Goal: Task Accomplishment & Management: Use online tool/utility

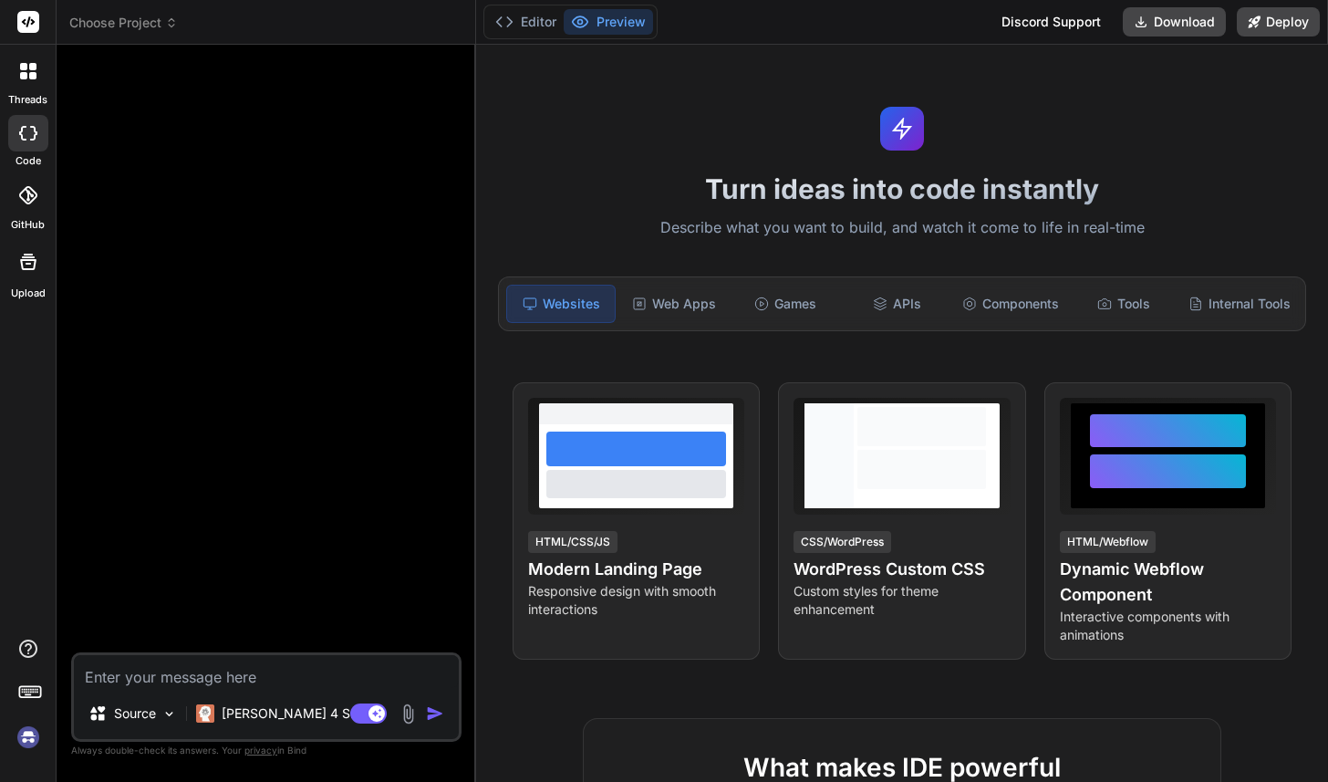
type textarea "x"
click at [149, 26] on span "Choose Project" at bounding box center [123, 23] width 109 height 18
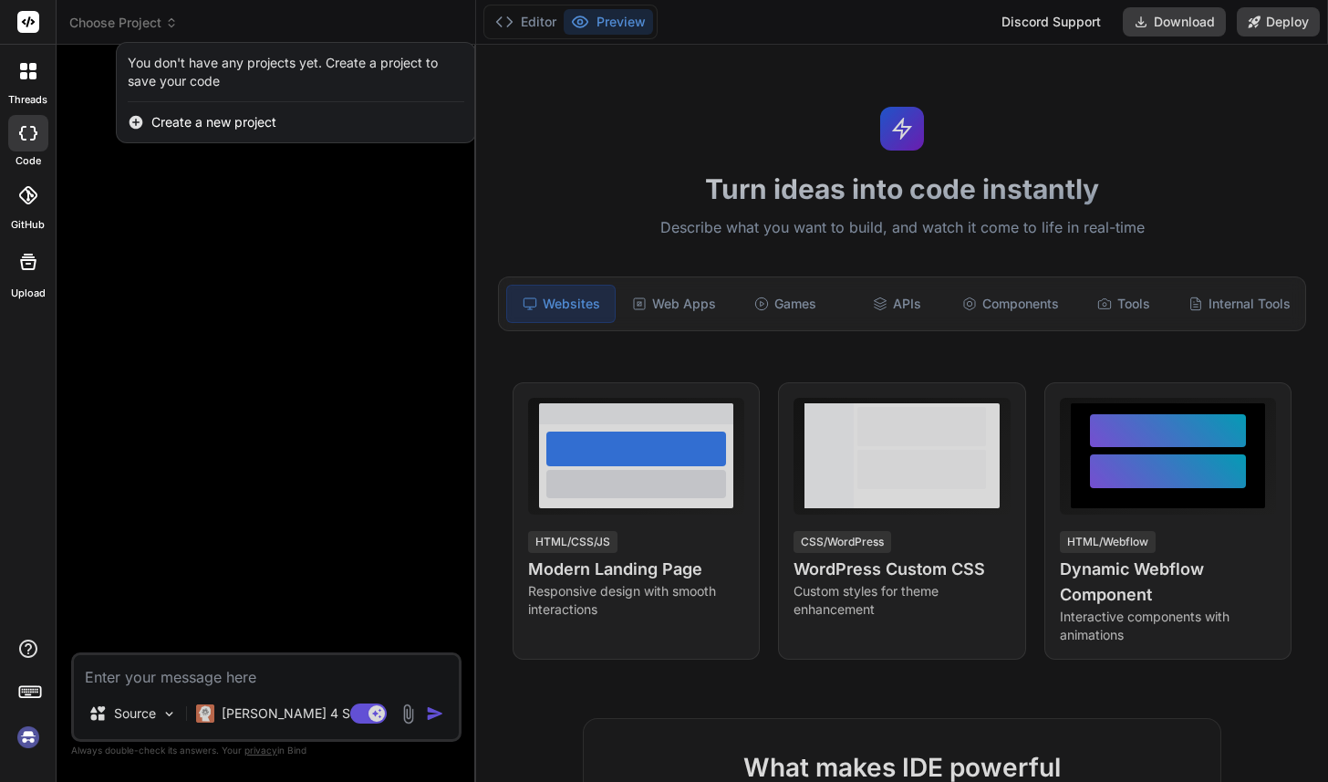
click at [114, 20] on div at bounding box center [664, 391] width 1328 height 782
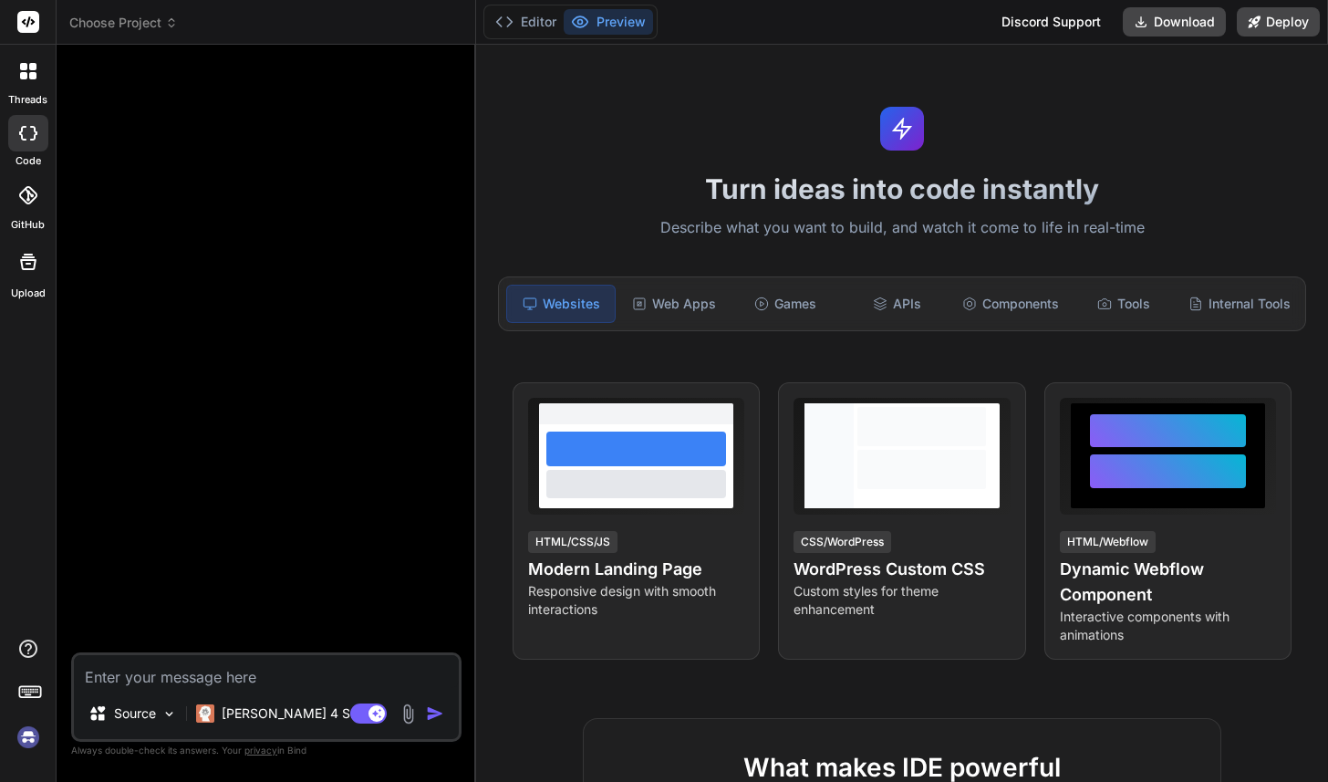
click at [109, 20] on span "Choose Project" at bounding box center [123, 23] width 109 height 18
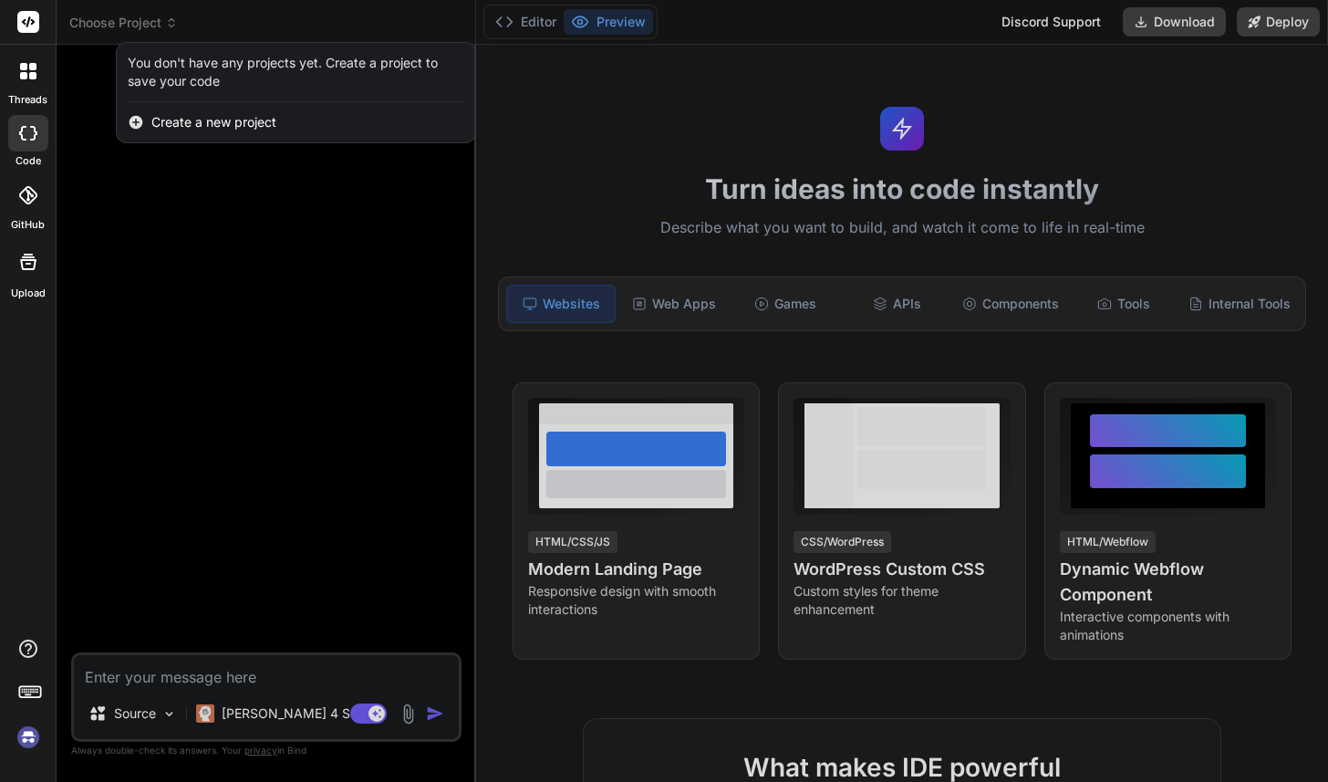
type textarea "x"
click at [109, 20] on div at bounding box center [664, 391] width 1328 height 782
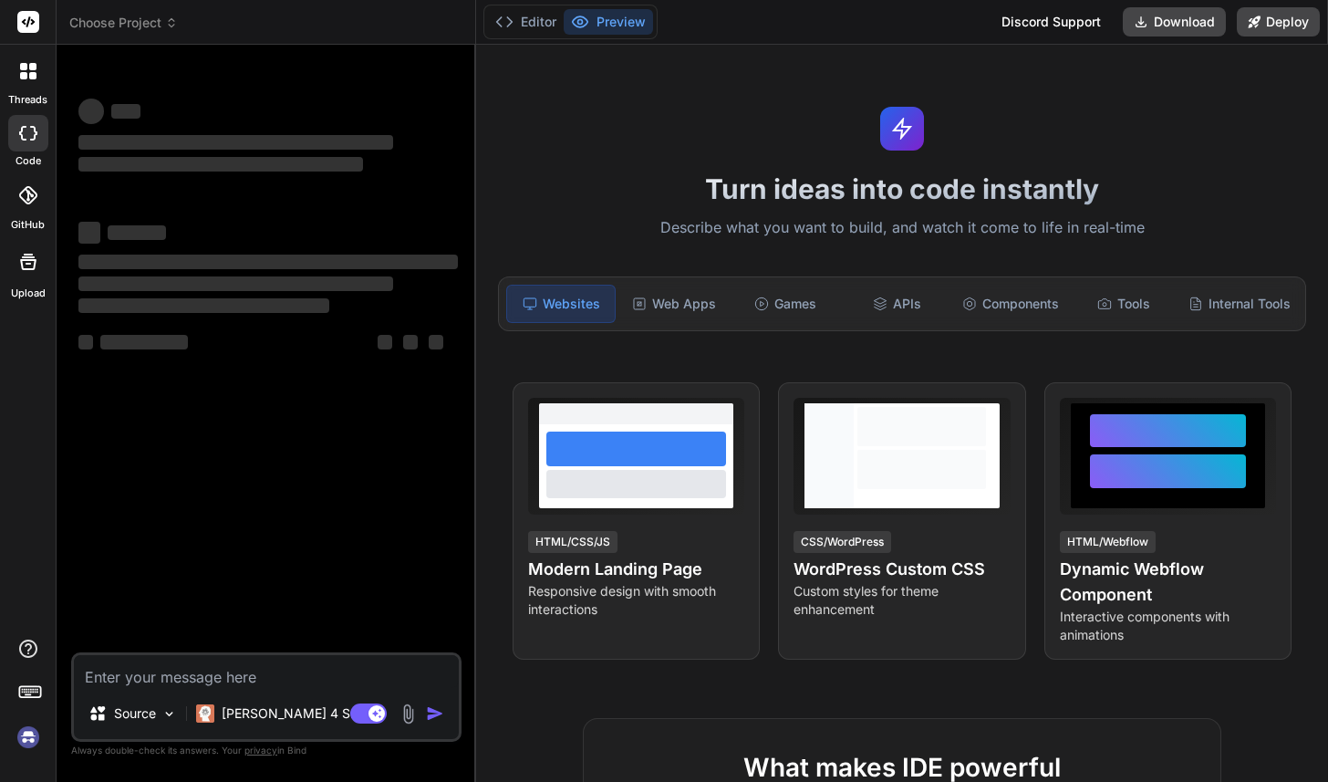
click at [162, 20] on span "Choose Project" at bounding box center [123, 23] width 109 height 18
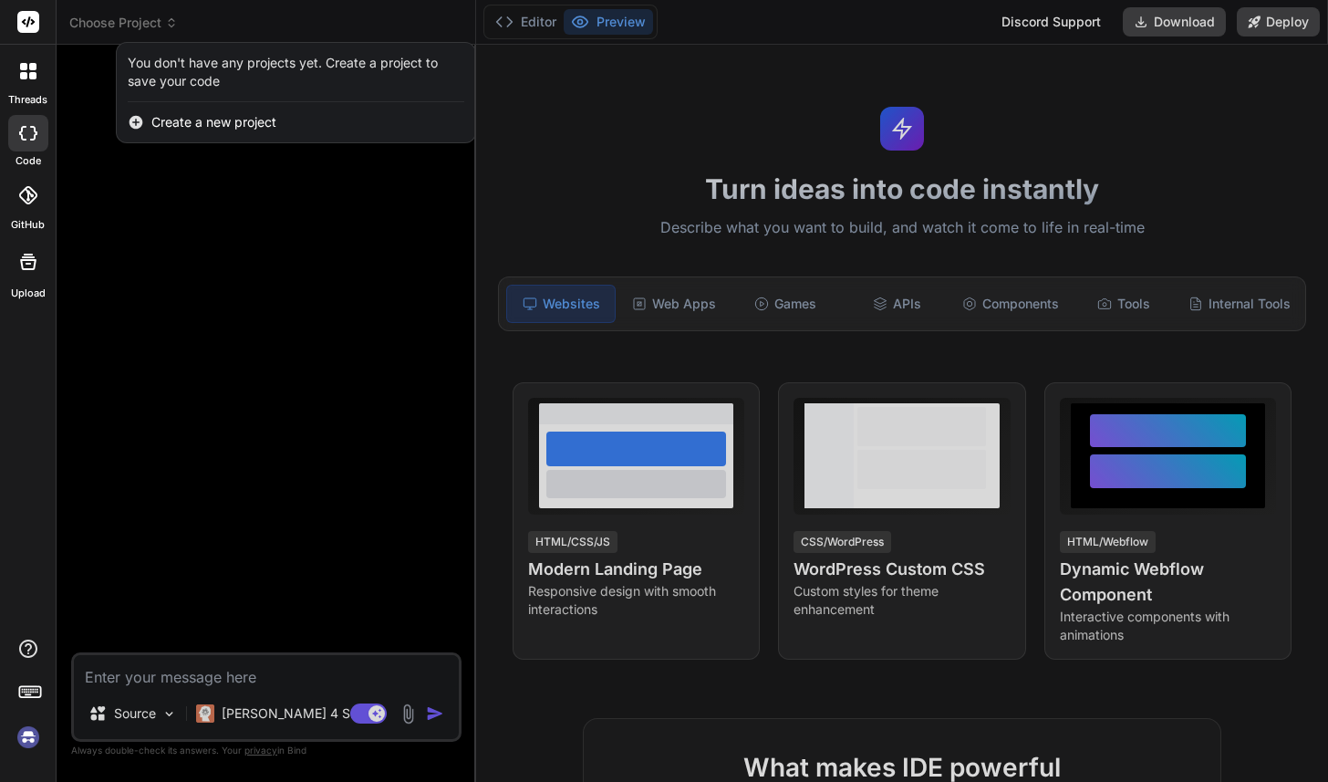
click at [27, 736] on img at bounding box center [28, 737] width 31 height 31
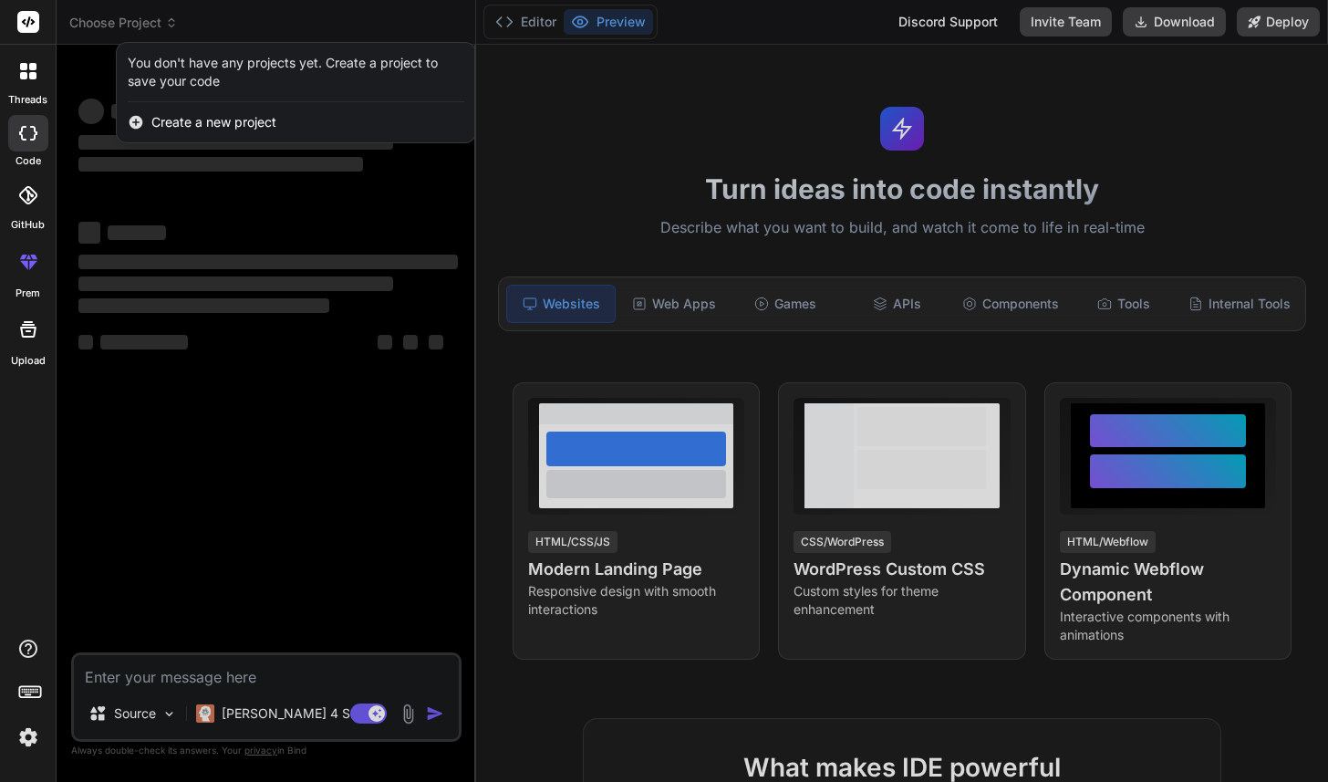
click at [152, 26] on div at bounding box center [664, 391] width 1328 height 782
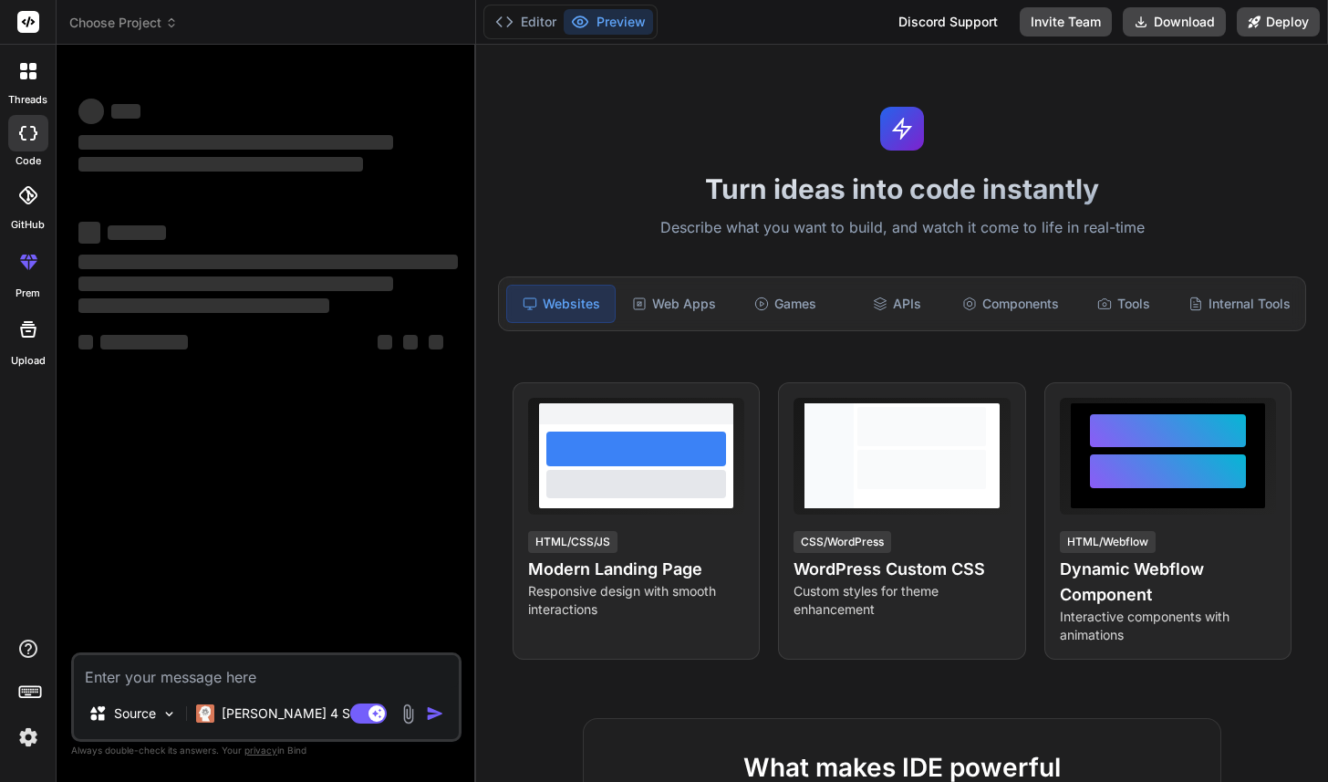
click at [155, 23] on span "Choose Project" at bounding box center [123, 23] width 109 height 18
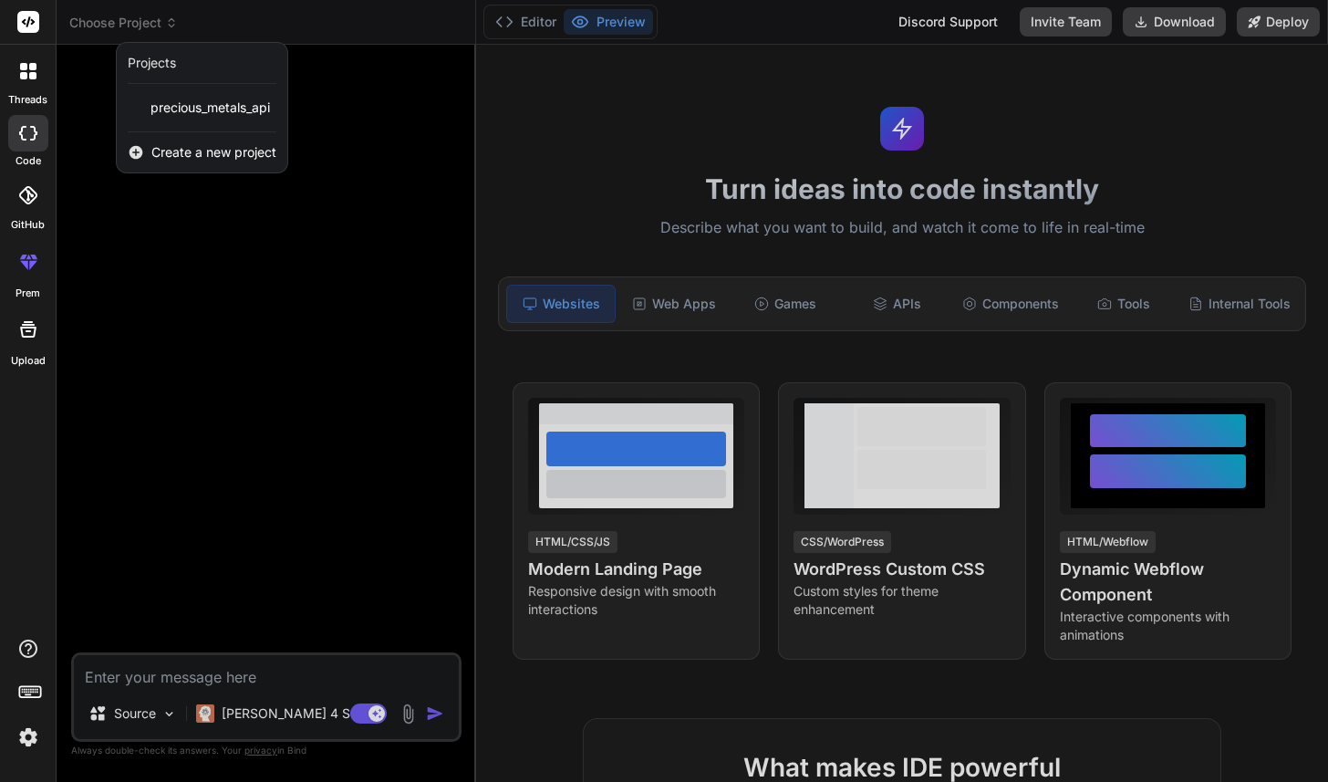
type textarea "x"
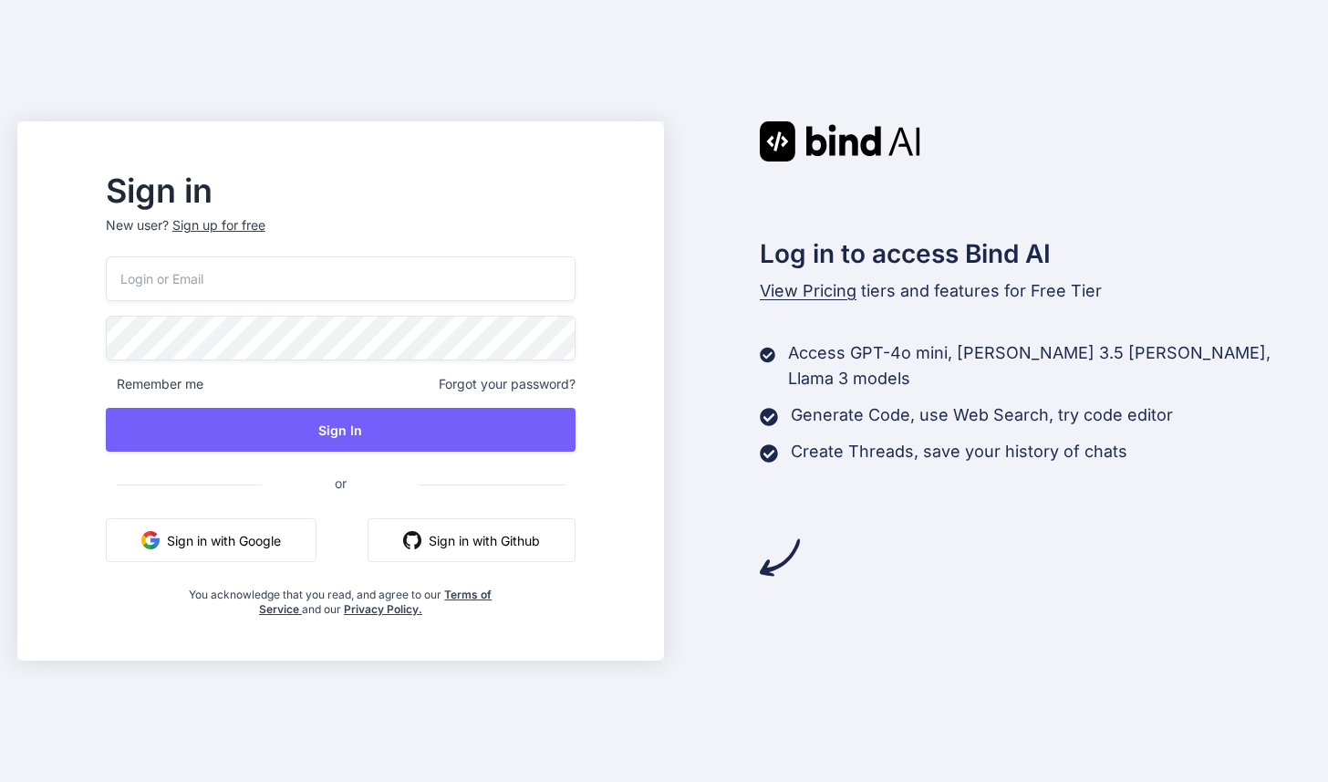
click at [525, 281] on input "email" at bounding box center [341, 278] width 470 height 45
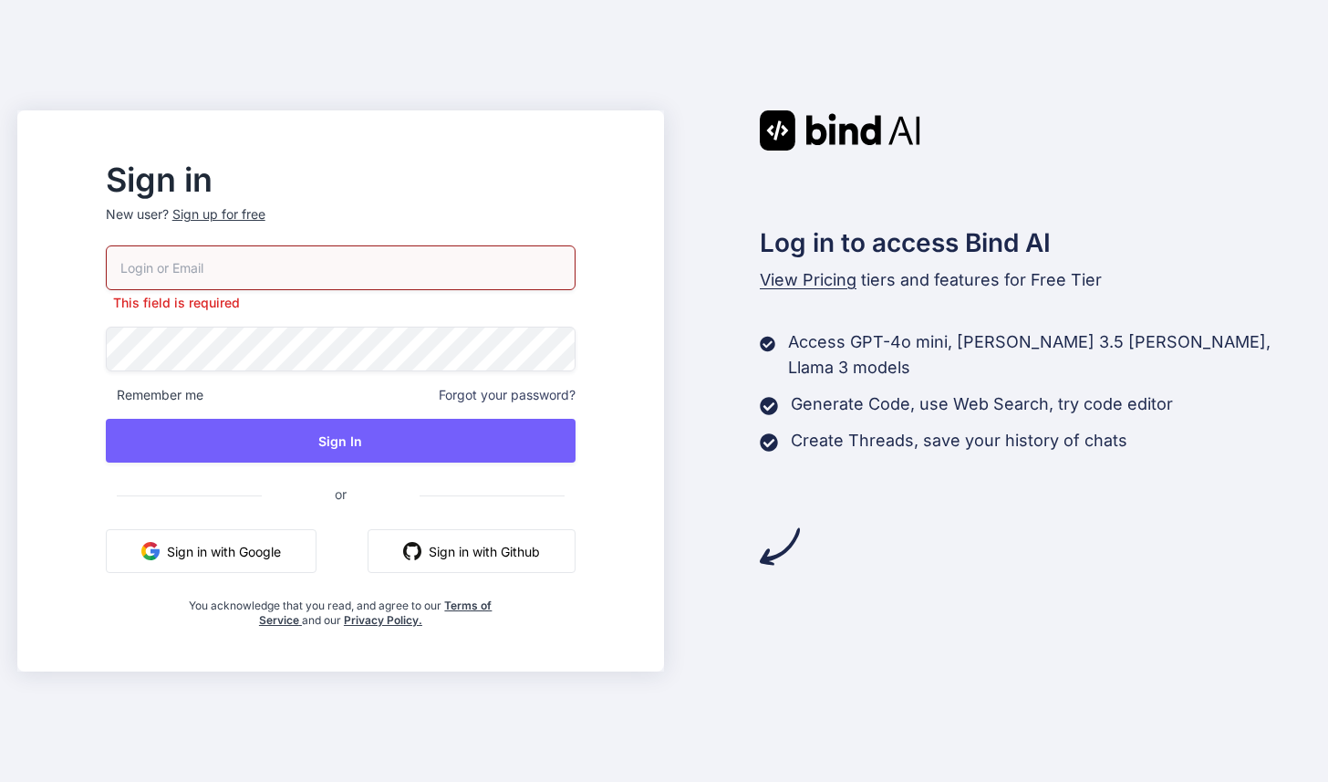
click at [317, 556] on button "Sign in with Google" at bounding box center [211, 551] width 211 height 44
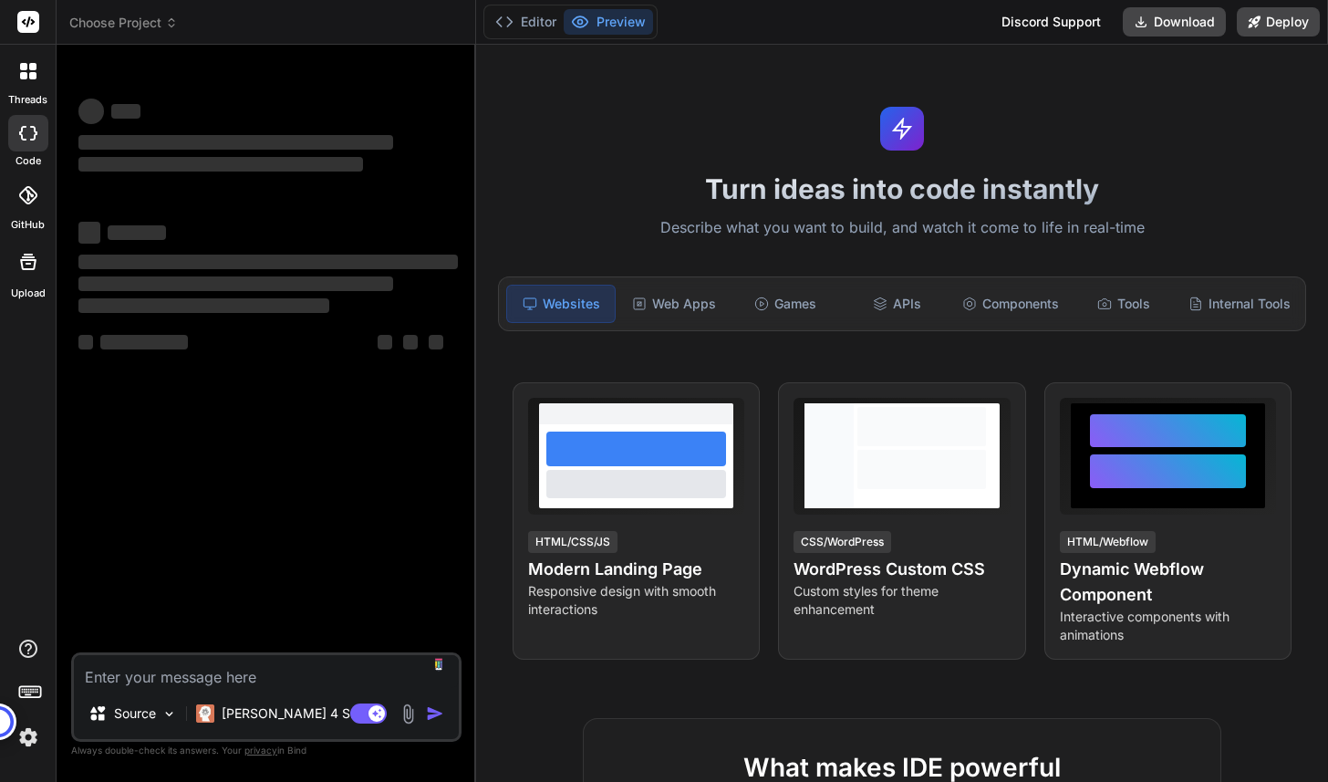
click at [31, 741] on img at bounding box center [28, 737] width 31 height 31
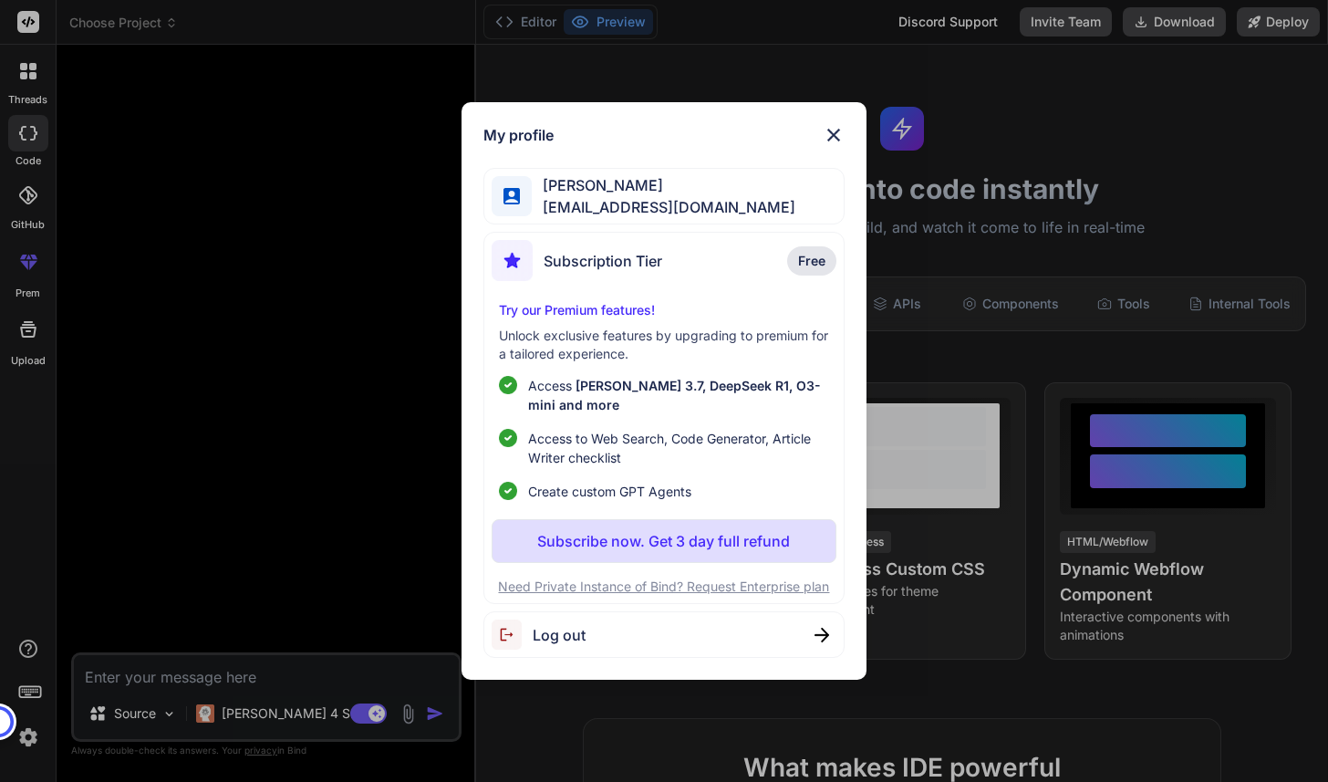
click at [560, 624] on span "Log out" at bounding box center [559, 635] width 53 height 22
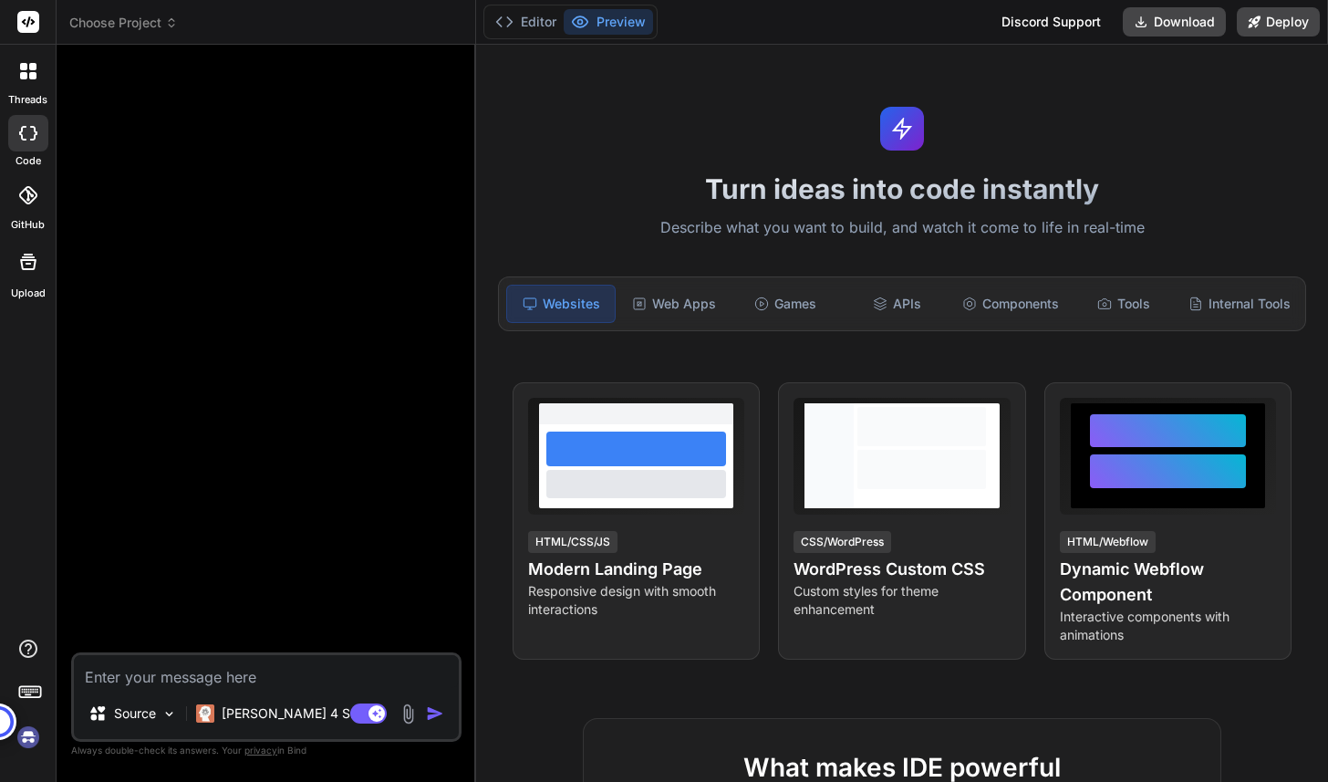
click at [26, 737] on img at bounding box center [28, 737] width 31 height 31
click at [161, 22] on span "Choose Project" at bounding box center [123, 23] width 109 height 18
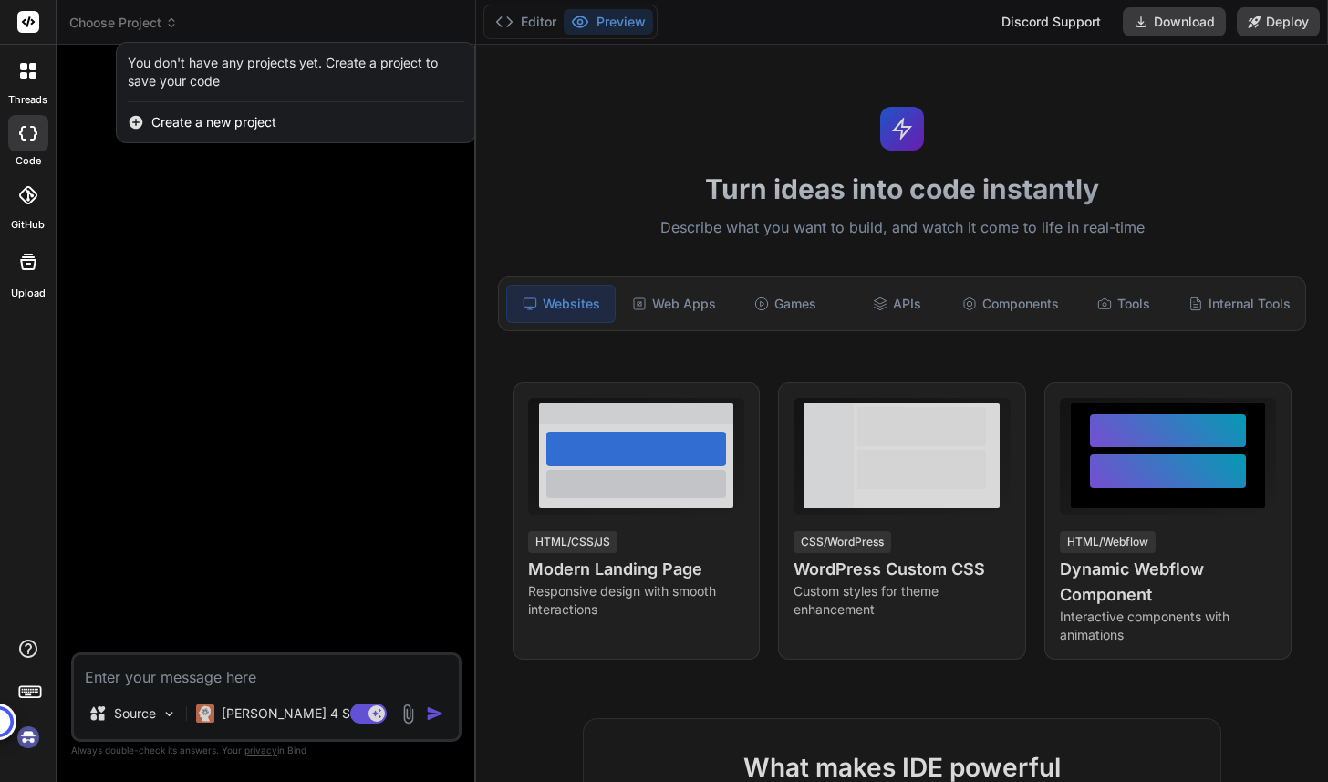
click at [193, 364] on div at bounding box center [664, 391] width 1328 height 782
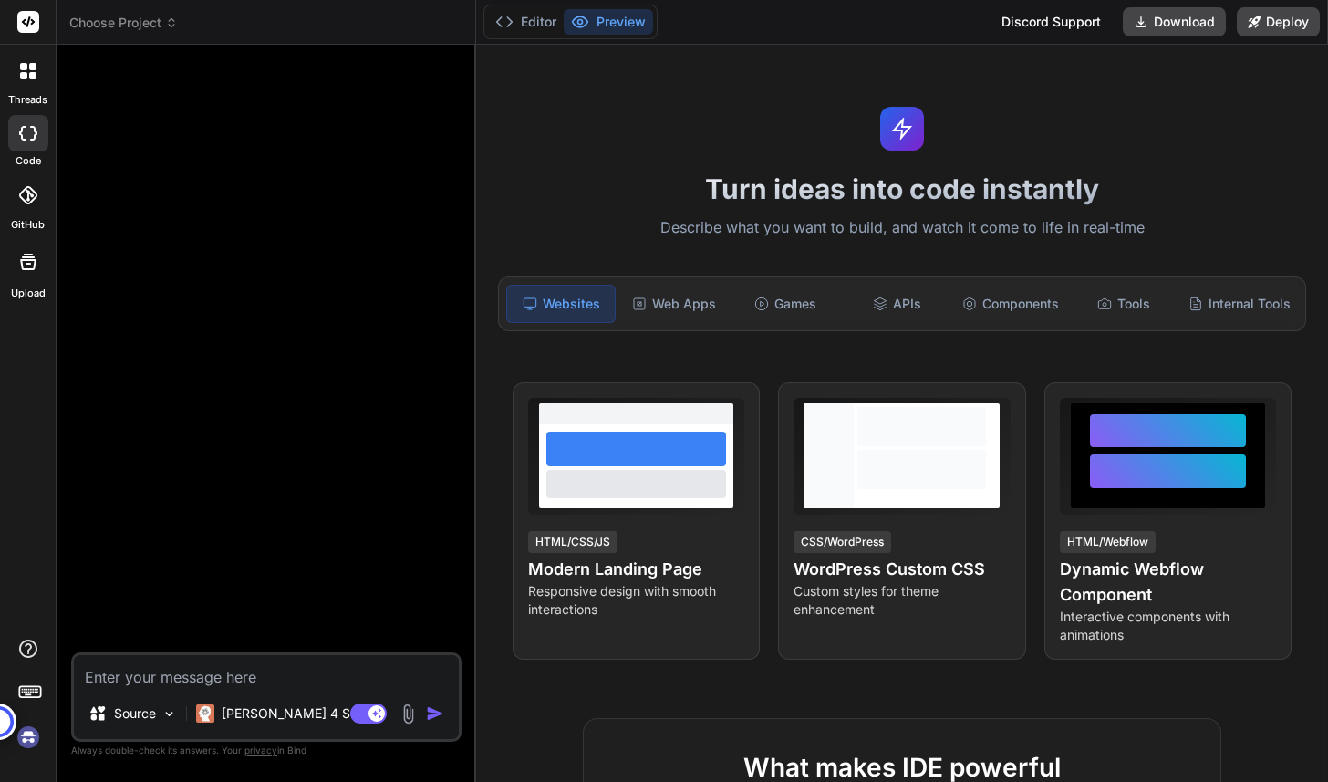
click at [21, 736] on img at bounding box center [28, 737] width 31 height 31
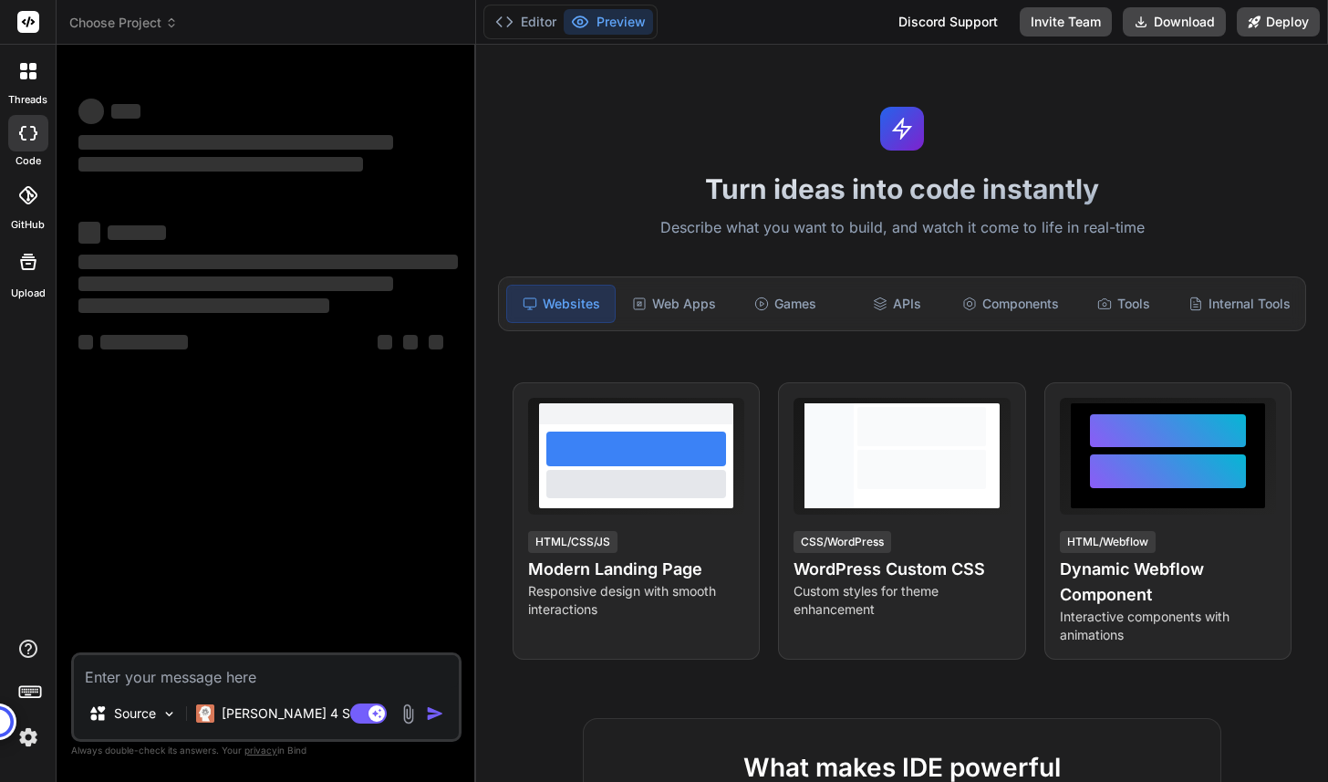
type textarea "x"
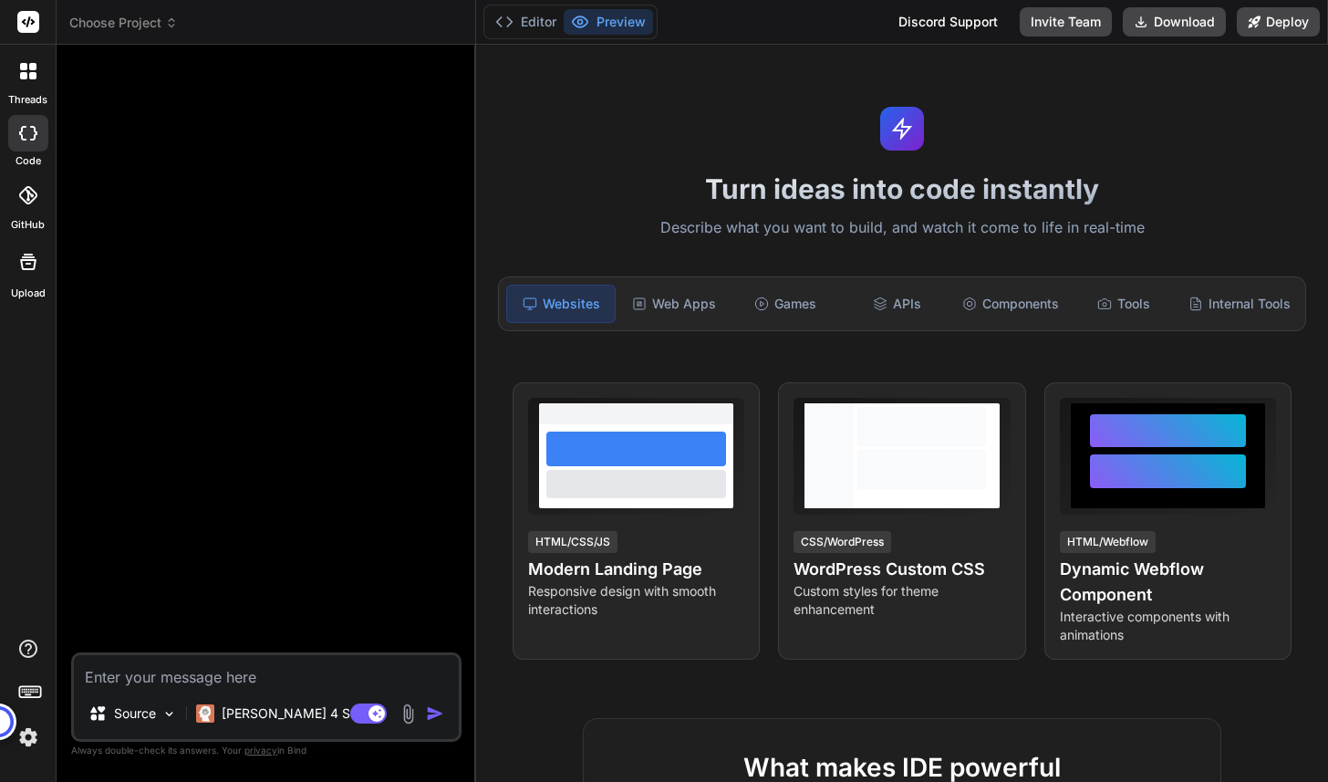
click at [158, 26] on span "Choose Project" at bounding box center [123, 23] width 109 height 18
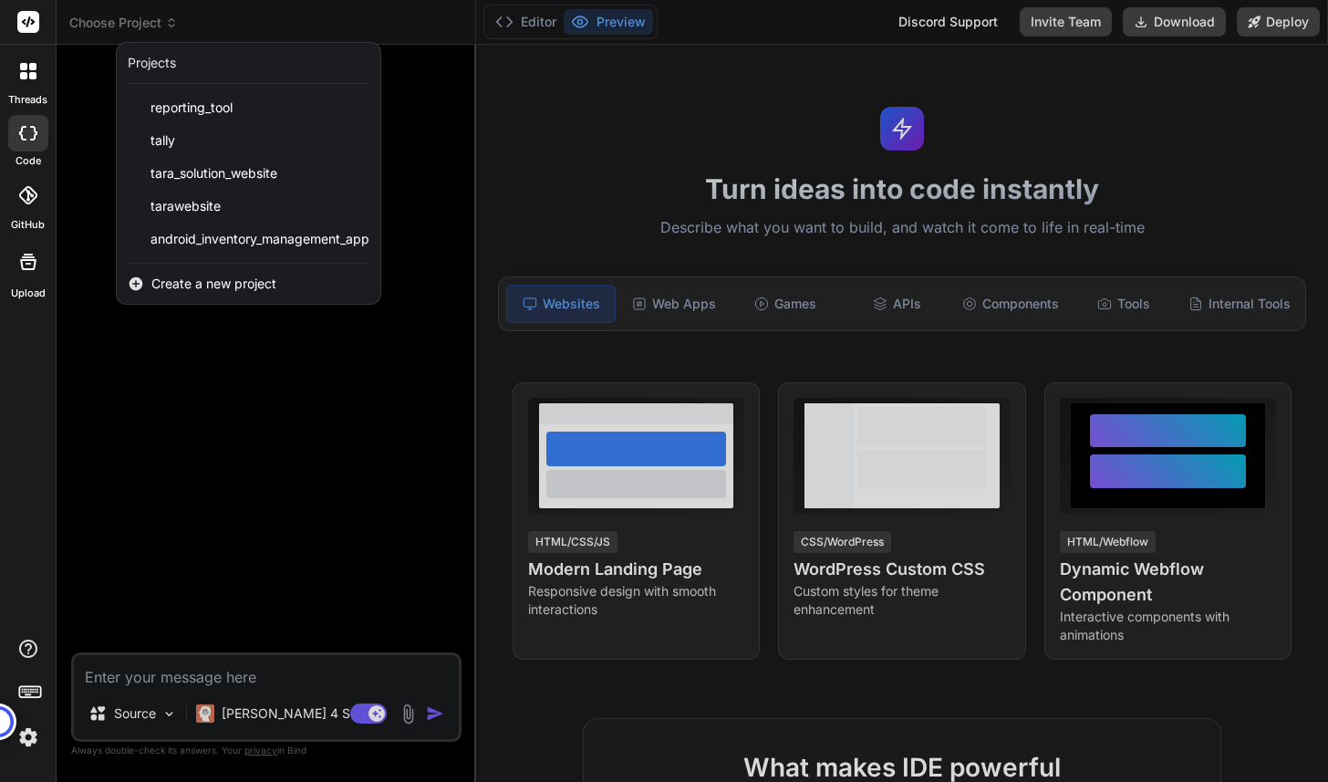
click at [205, 281] on span "Create a new project" at bounding box center [213, 284] width 125 height 18
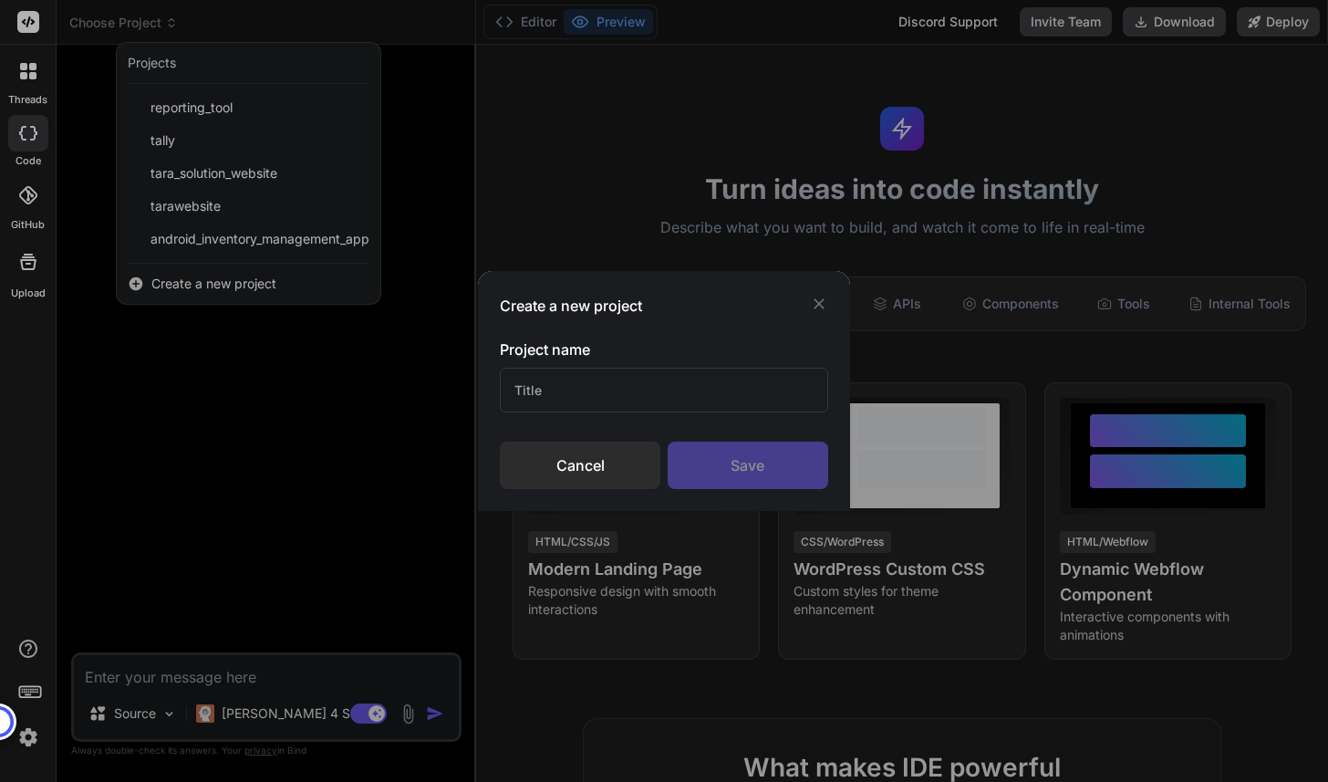
click at [736, 402] on input "text" at bounding box center [664, 390] width 328 height 45
type input "inv_app"
click at [768, 470] on div "Save" at bounding box center [748, 465] width 161 height 47
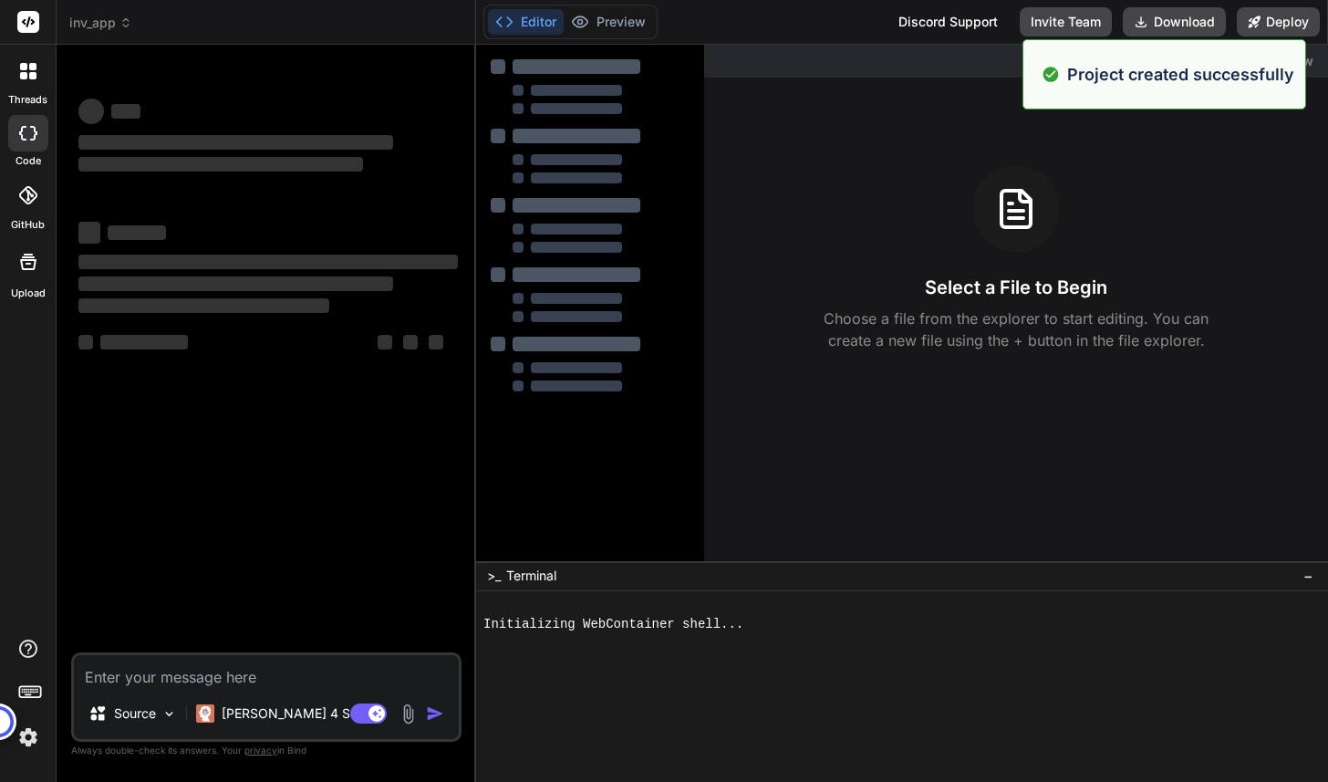
scroll to position [34, 0]
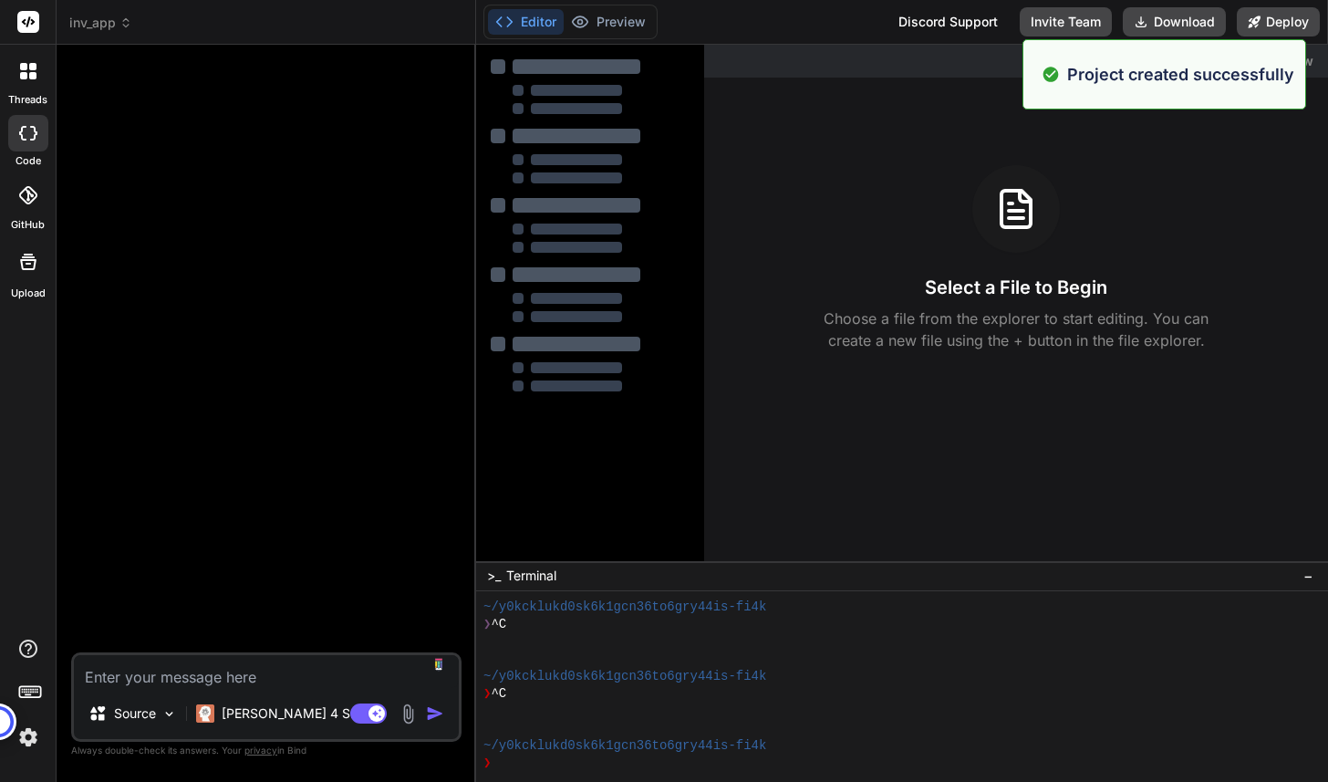
click at [236, 677] on textarea at bounding box center [266, 671] width 385 height 33
type textarea "x"
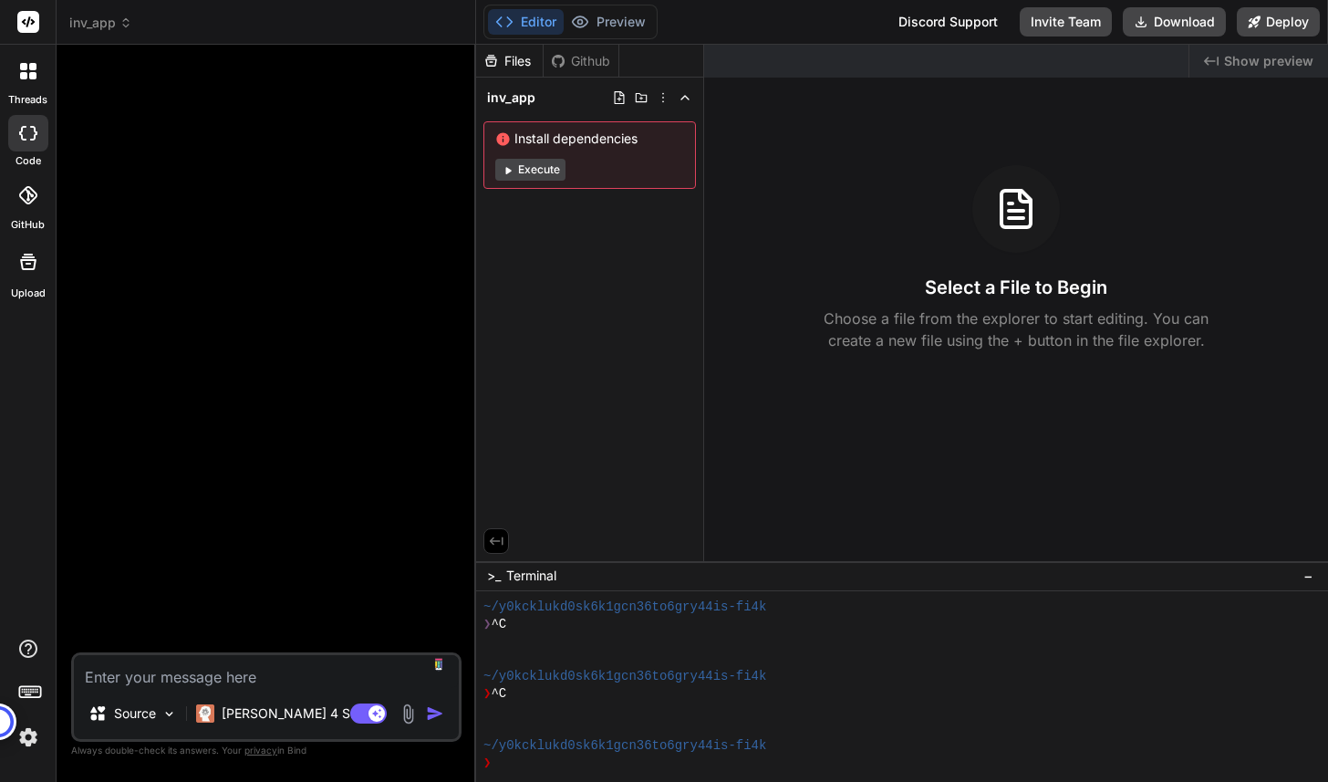
paste textarea "Great — thanks for the confirmations. Below is a complete, ready-to-use detaile…"
type textarea "Great — thanks for the confirmations. Below is a complete, ready-to-use detaile…"
type textarea "x"
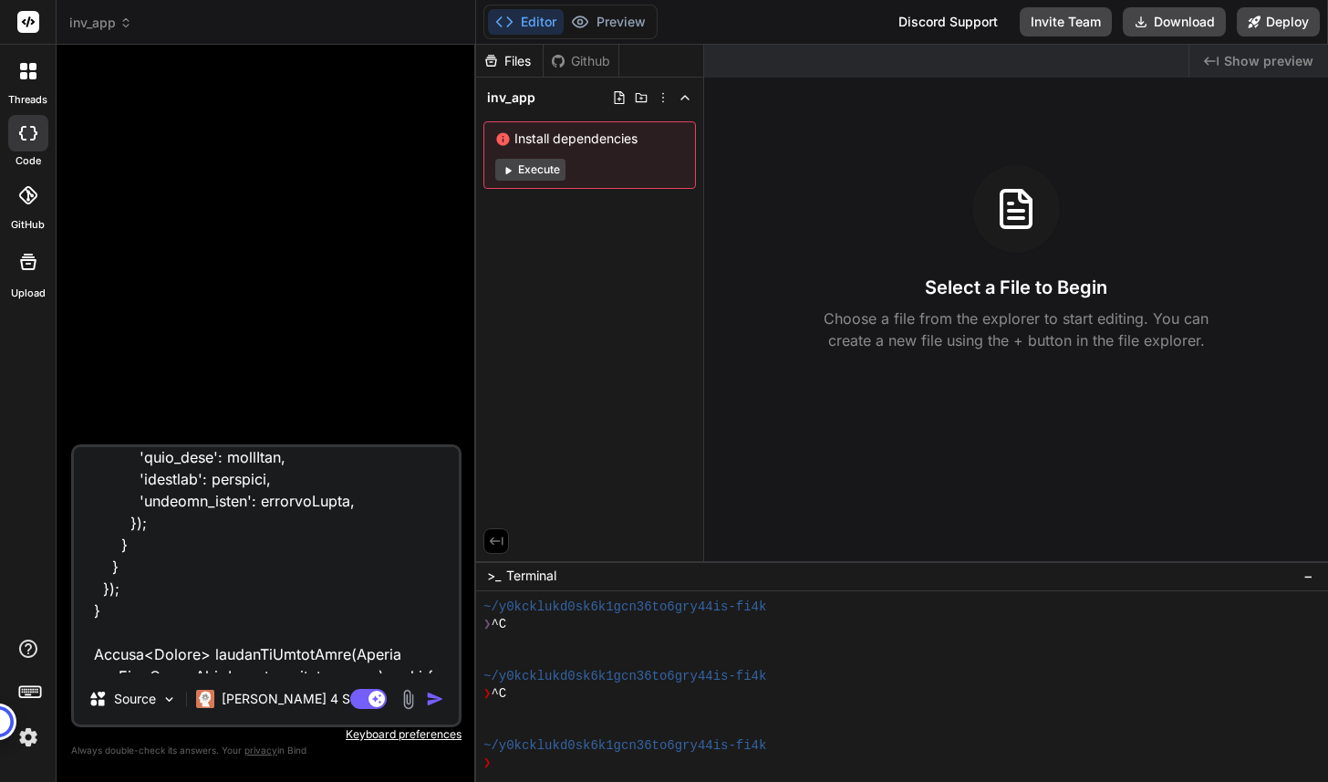
scroll to position [0, 0]
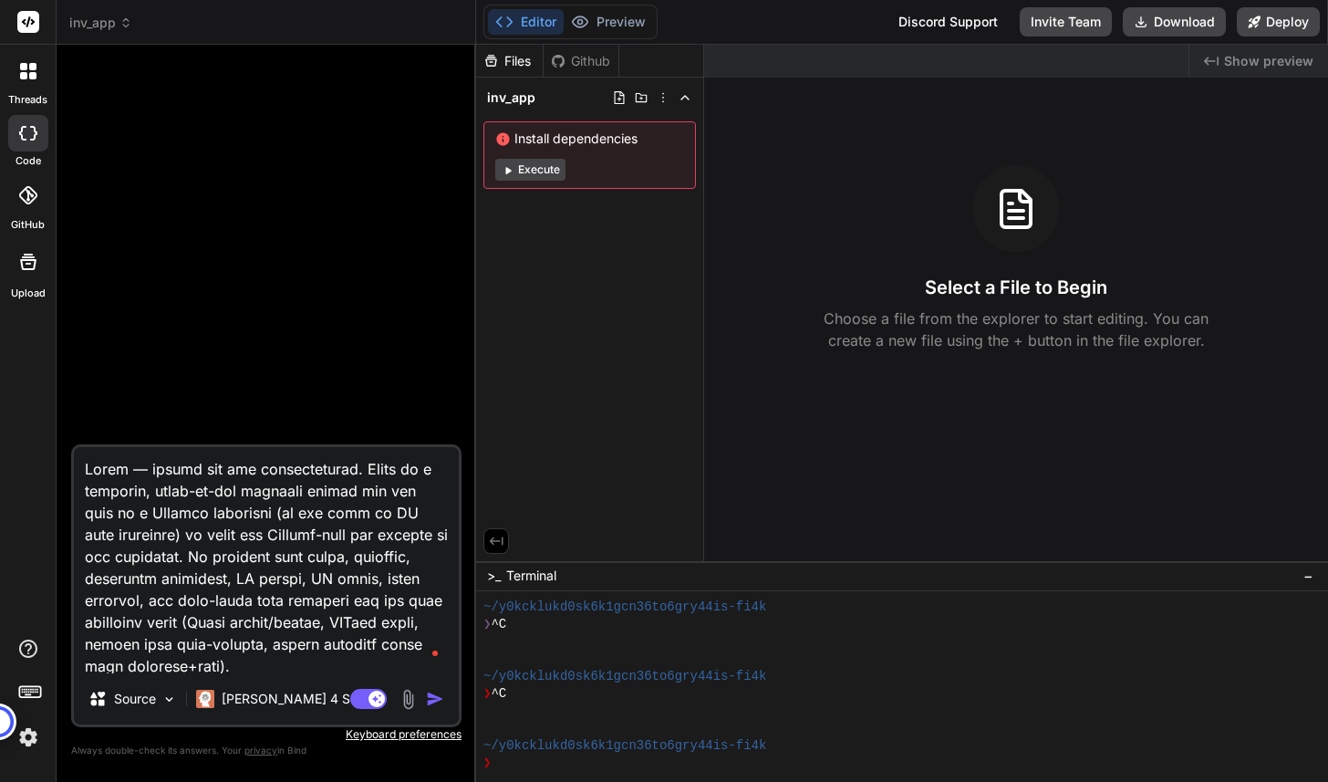
type textarea "Great — thanks for the confirmations. Below is a complete, ready-to-use detaile…"
click at [432, 695] on img "button" at bounding box center [435, 699] width 18 height 18
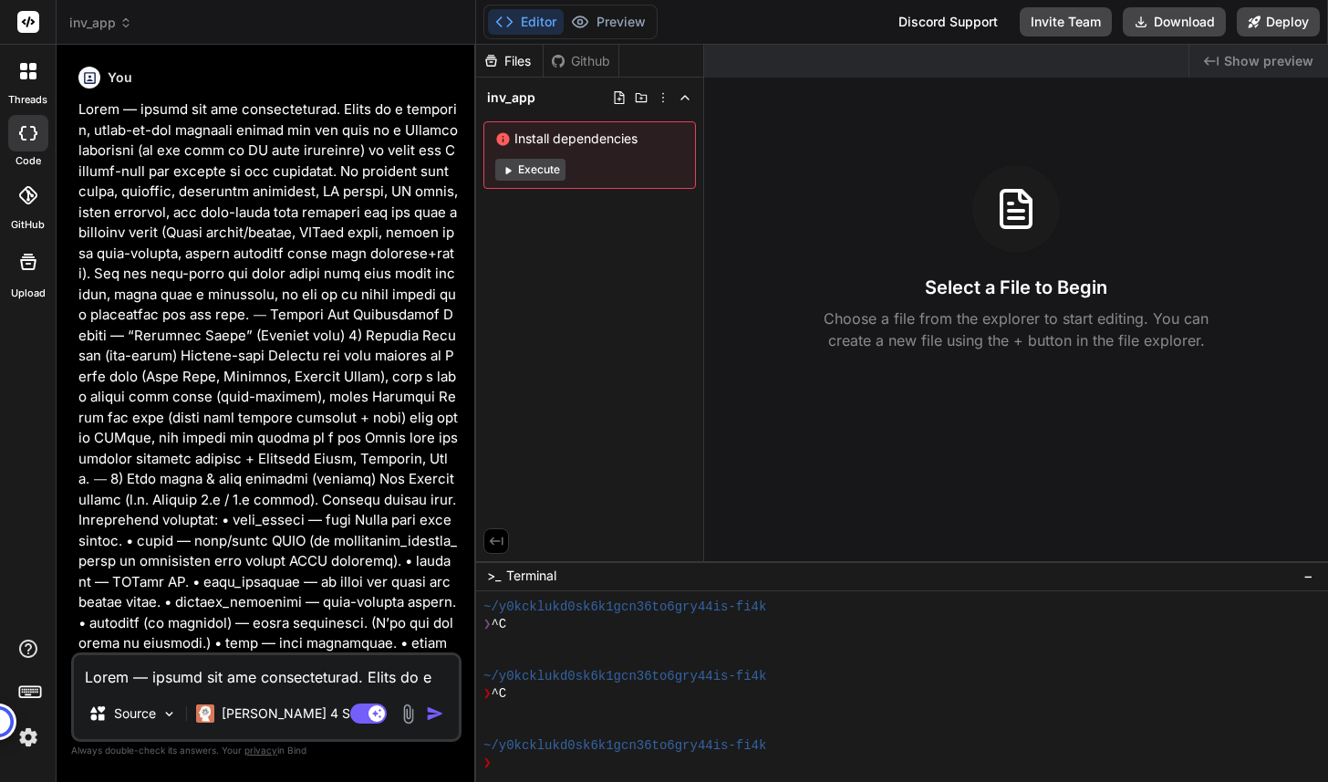
type textarea "x"
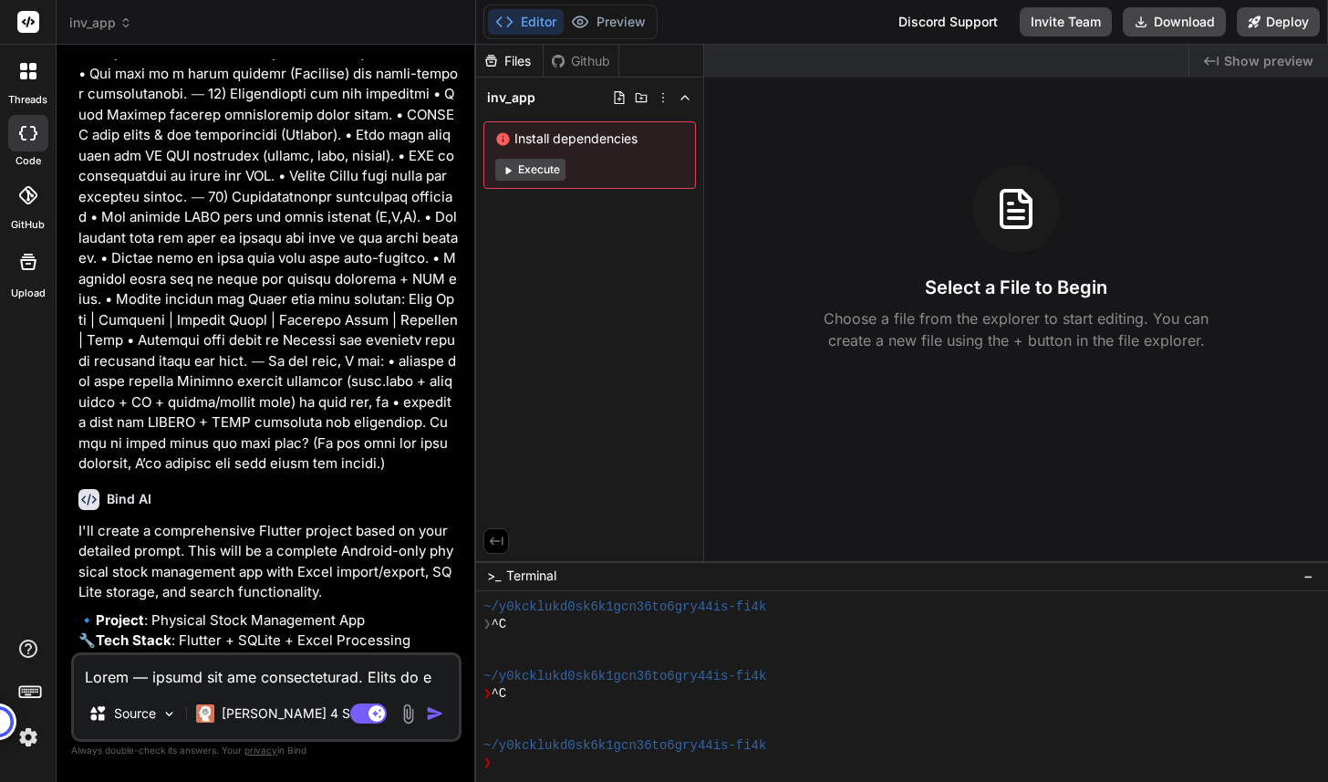
scroll to position [5373, 0]
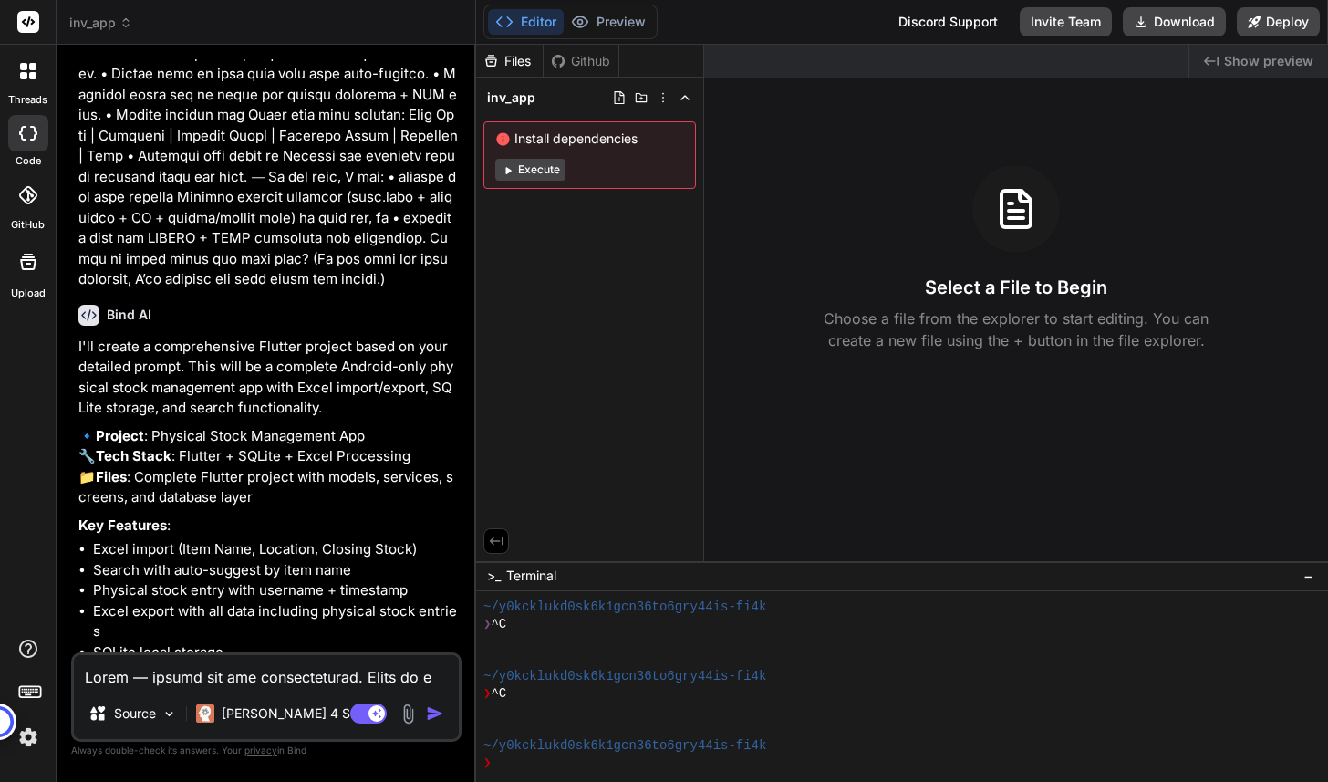
click at [328, 671] on textarea at bounding box center [266, 671] width 385 height 33
type textarea "y"
type textarea "x"
type textarea "ye"
type textarea "x"
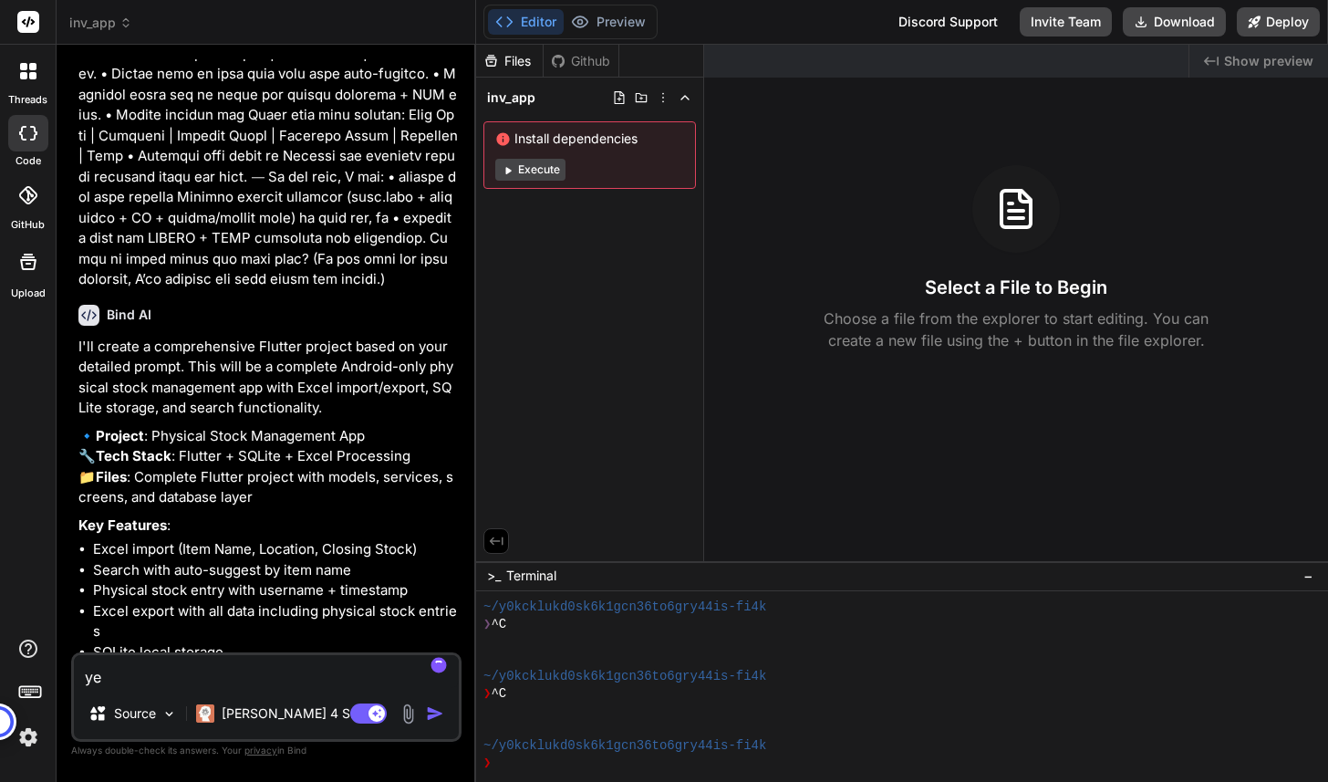
type textarea "yes"
type textarea "x"
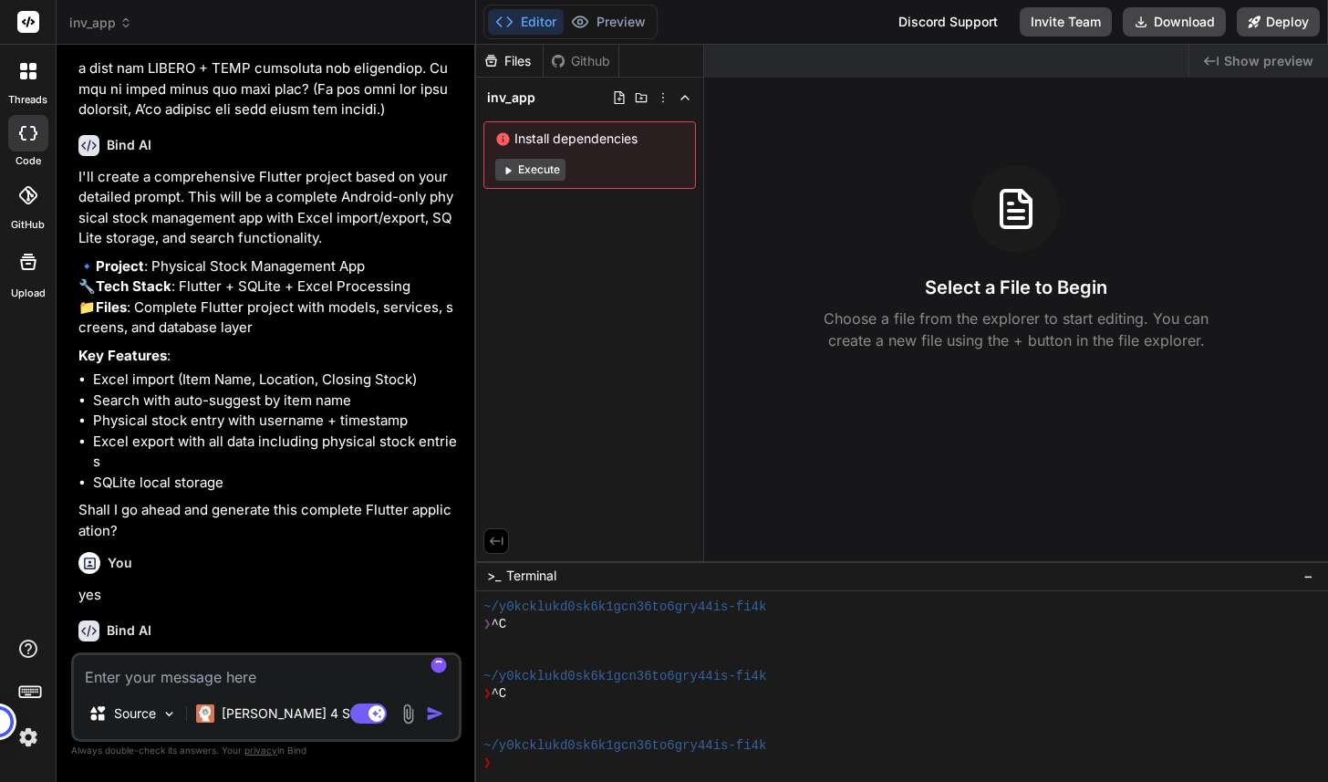
scroll to position [5562, 0]
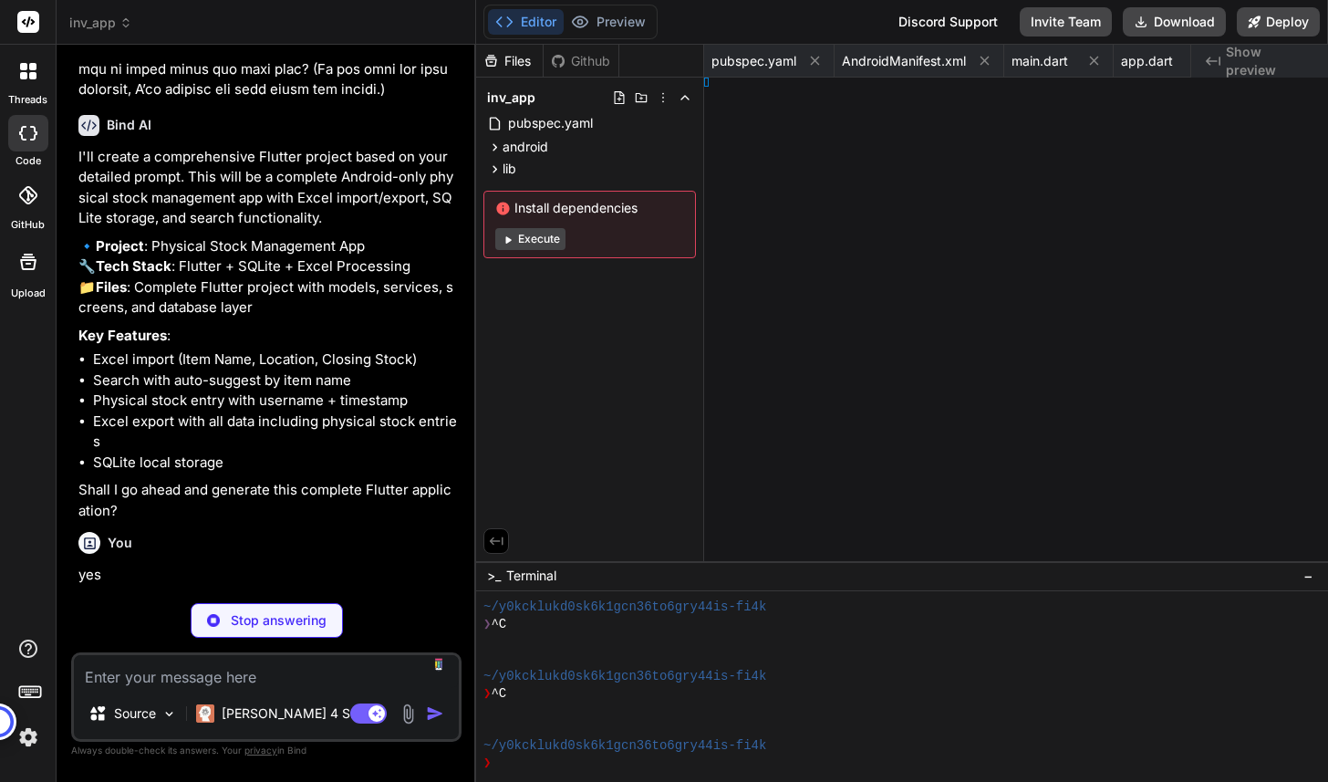
type textarea "x"
type textarea "} }"
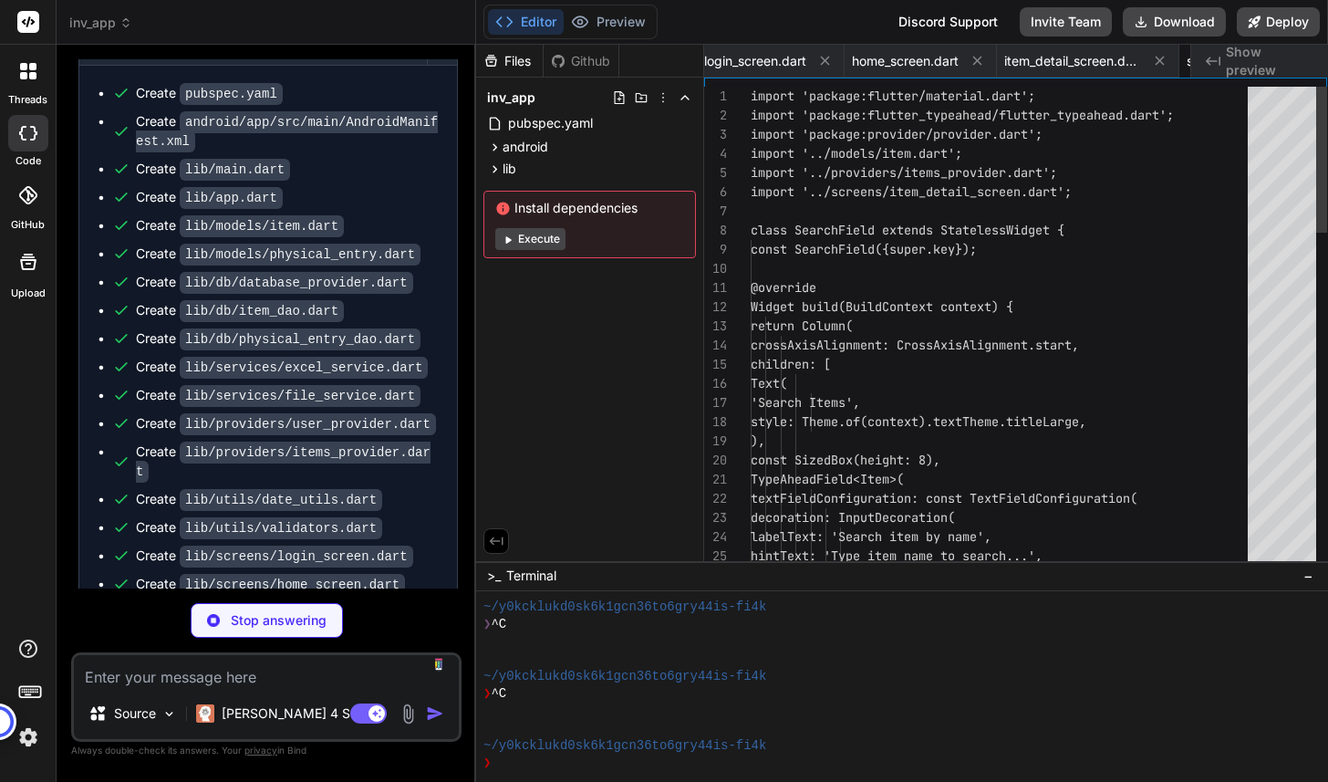
scroll to position [0, 2304]
type textarea "x"
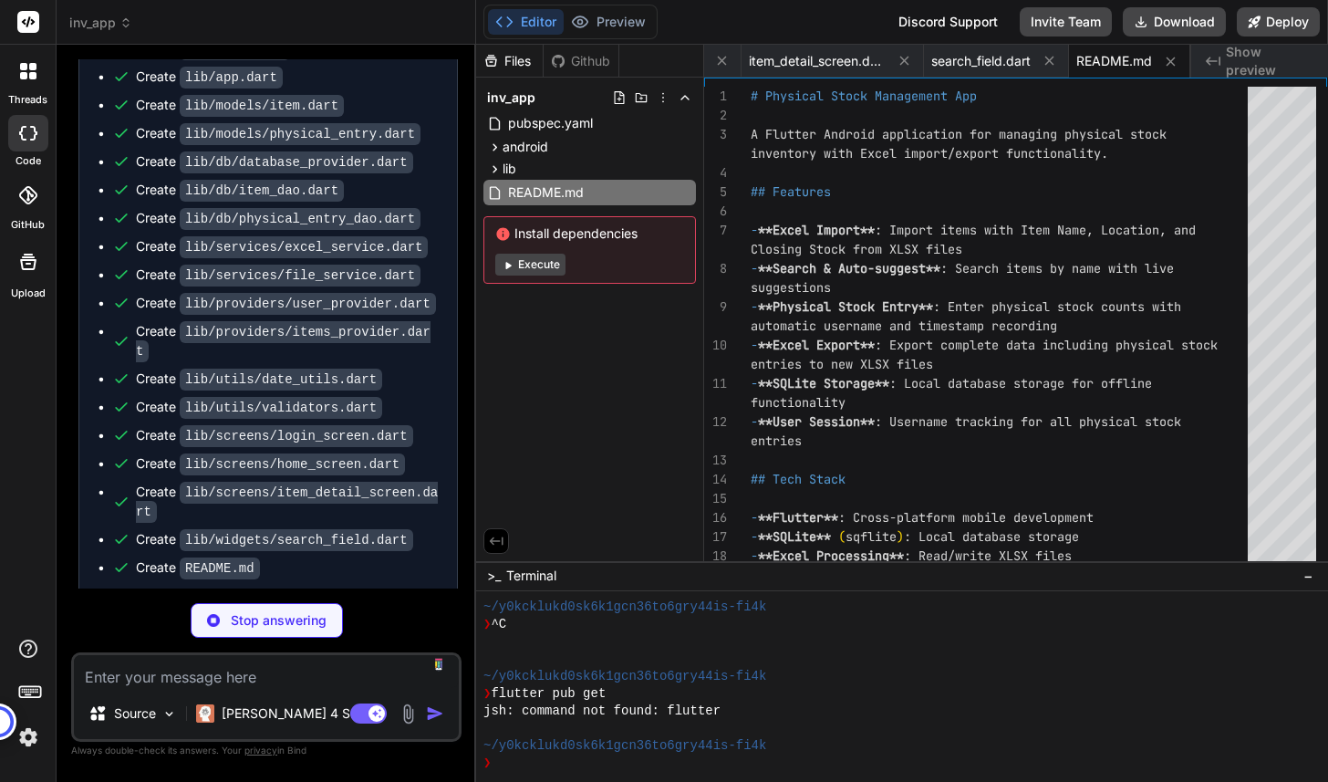
scroll to position [6250, 0]
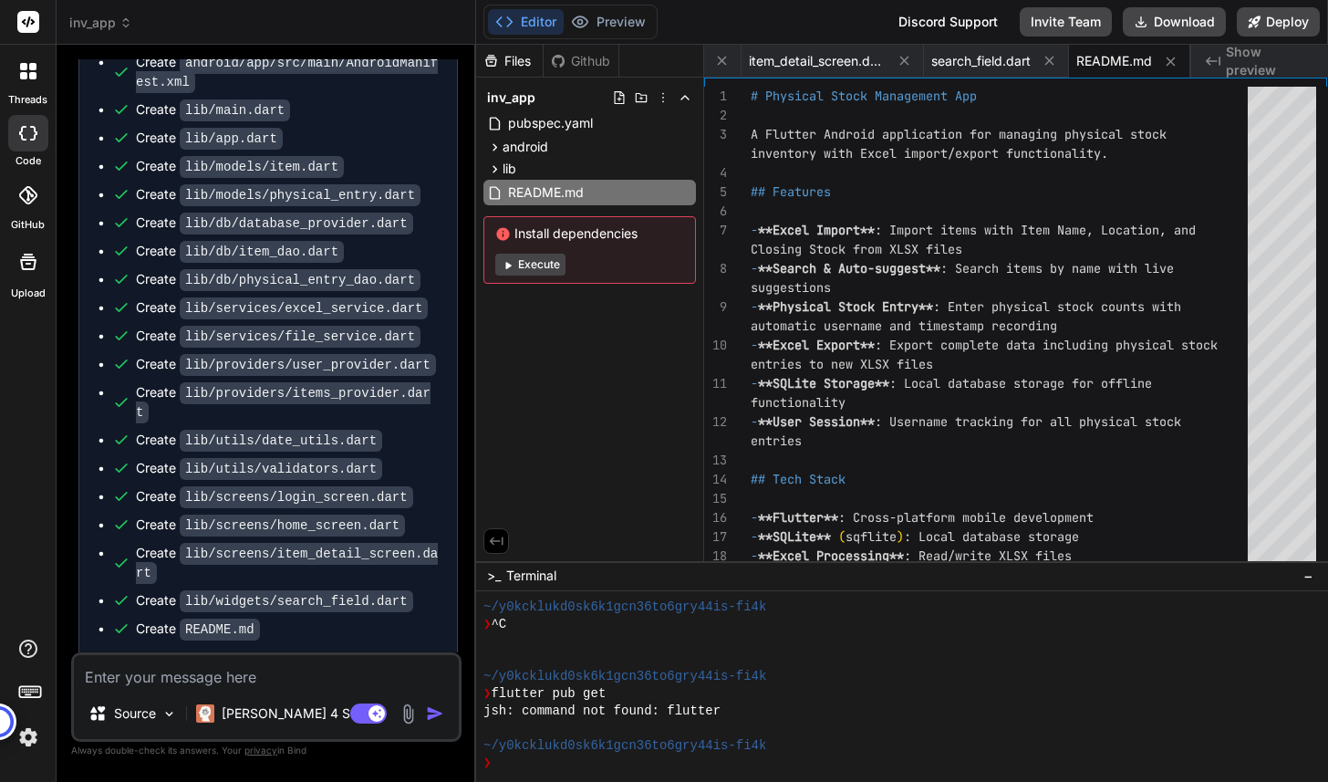
click at [1309, 577] on span "−" at bounding box center [1309, 576] width 10 height 18
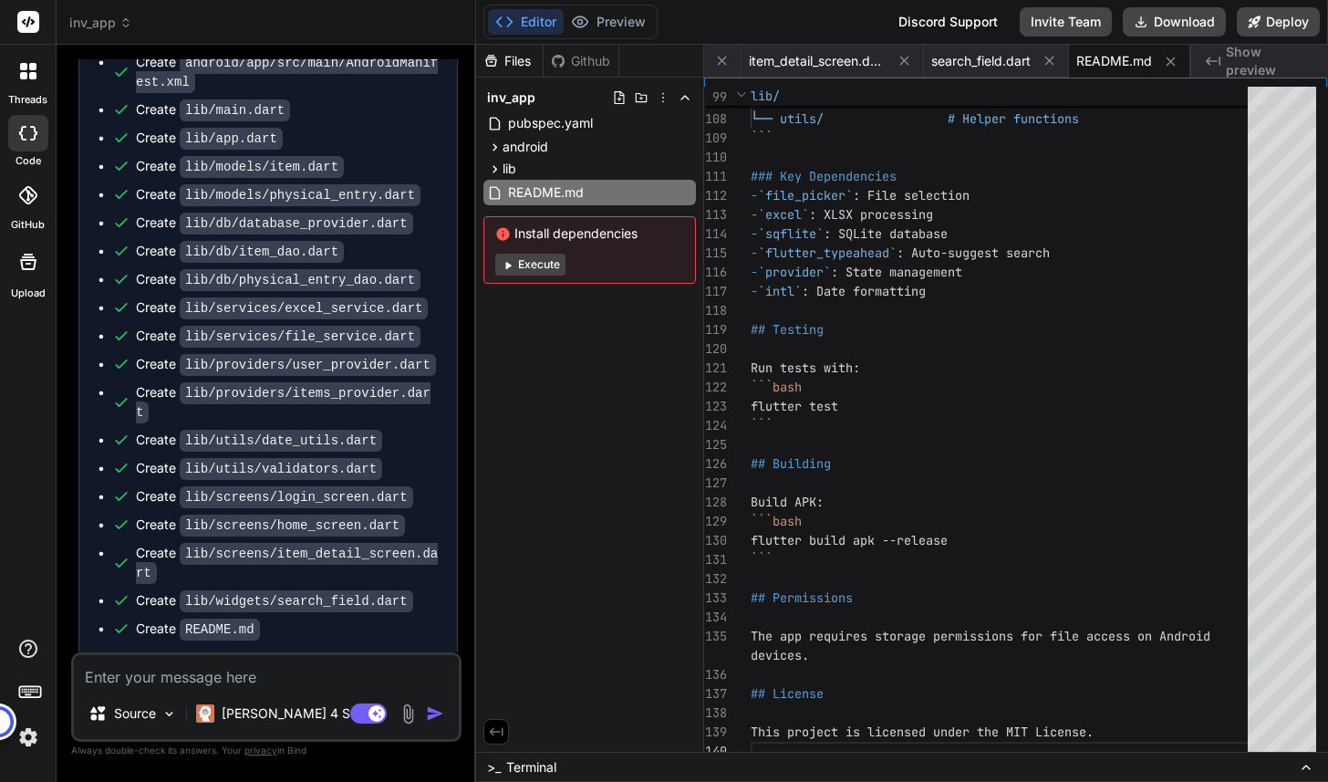
click at [293, 684] on pre "flutter pub get" at bounding box center [276, 691] width 312 height 15
click at [236, 651] on span "Run command" at bounding box center [287, 660] width 303 height 18
click at [543, 267] on button "Execute" at bounding box center [530, 265] width 70 height 22
click at [593, 768] on div ">_ Terminal" at bounding box center [902, 767] width 852 height 30
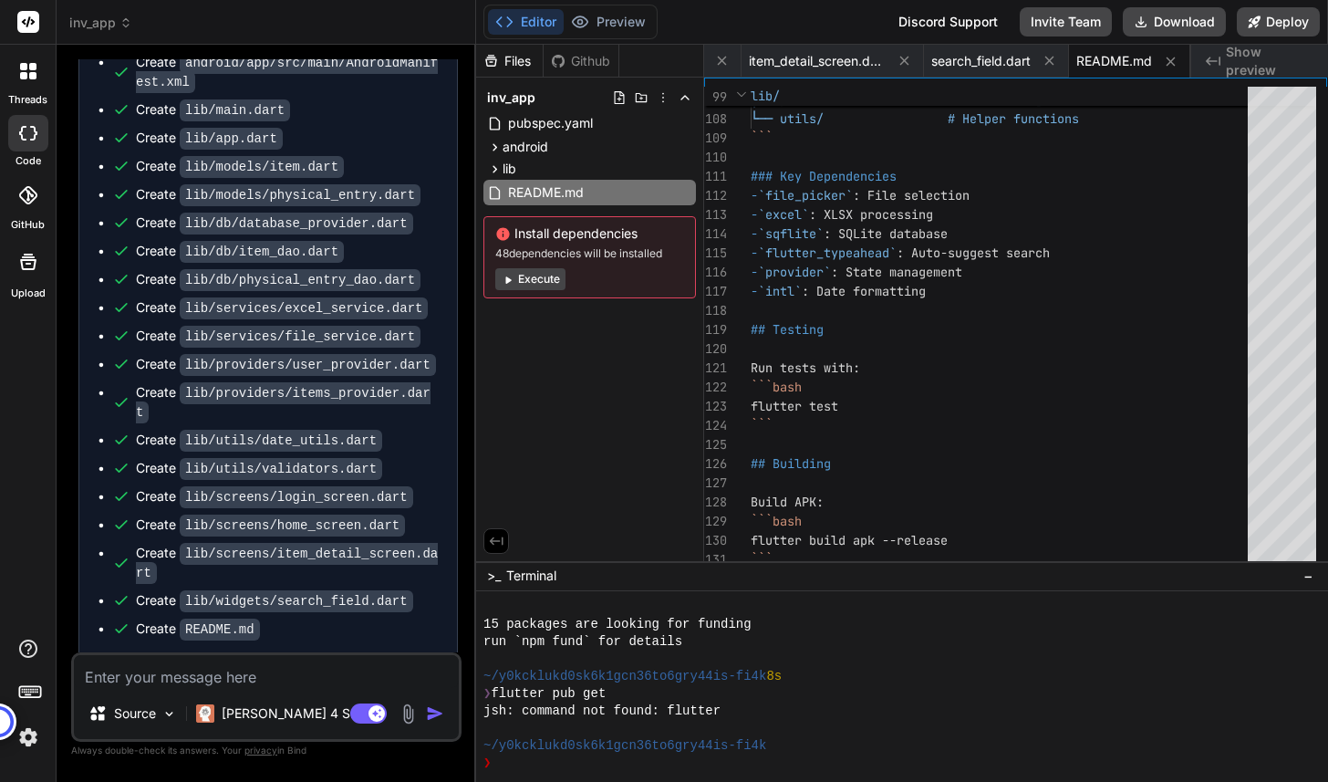
click at [526, 280] on button "Execute" at bounding box center [530, 279] width 70 height 22
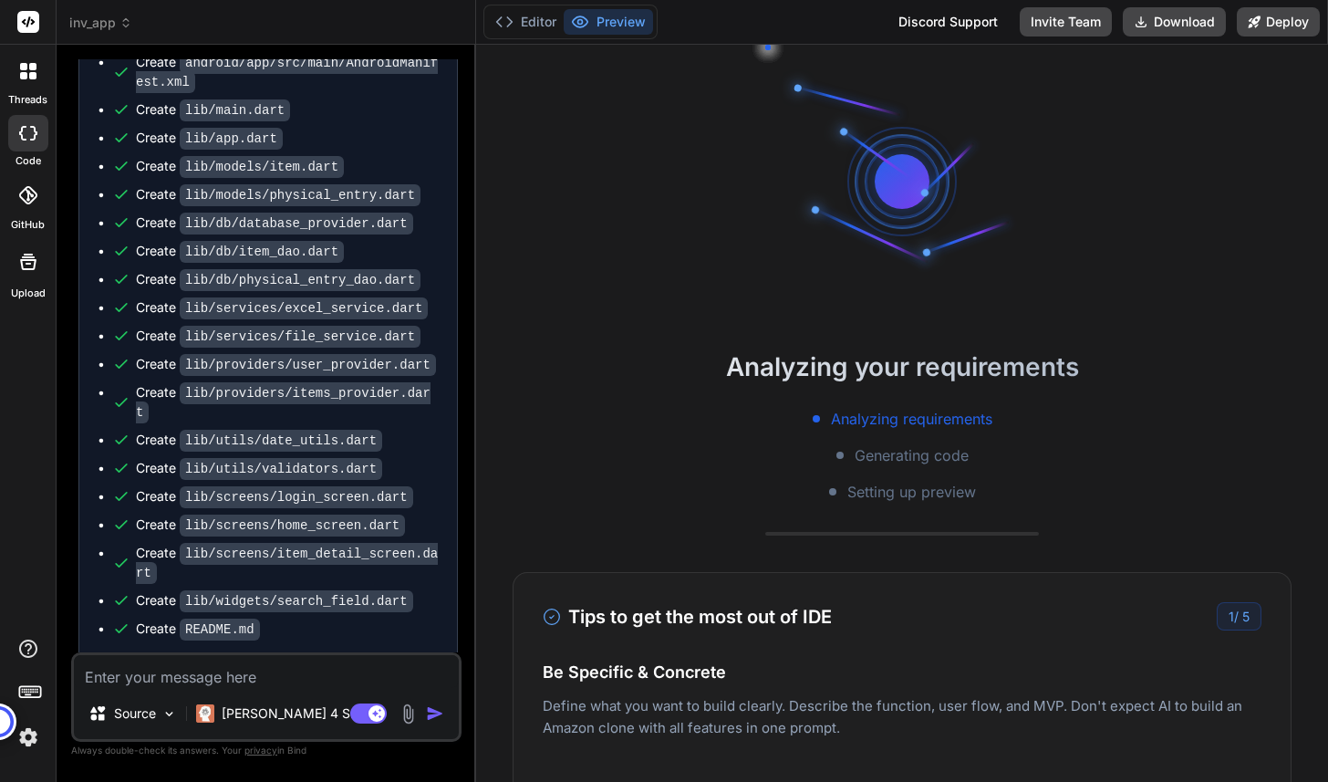
scroll to position [658, 0]
type textarea "x"
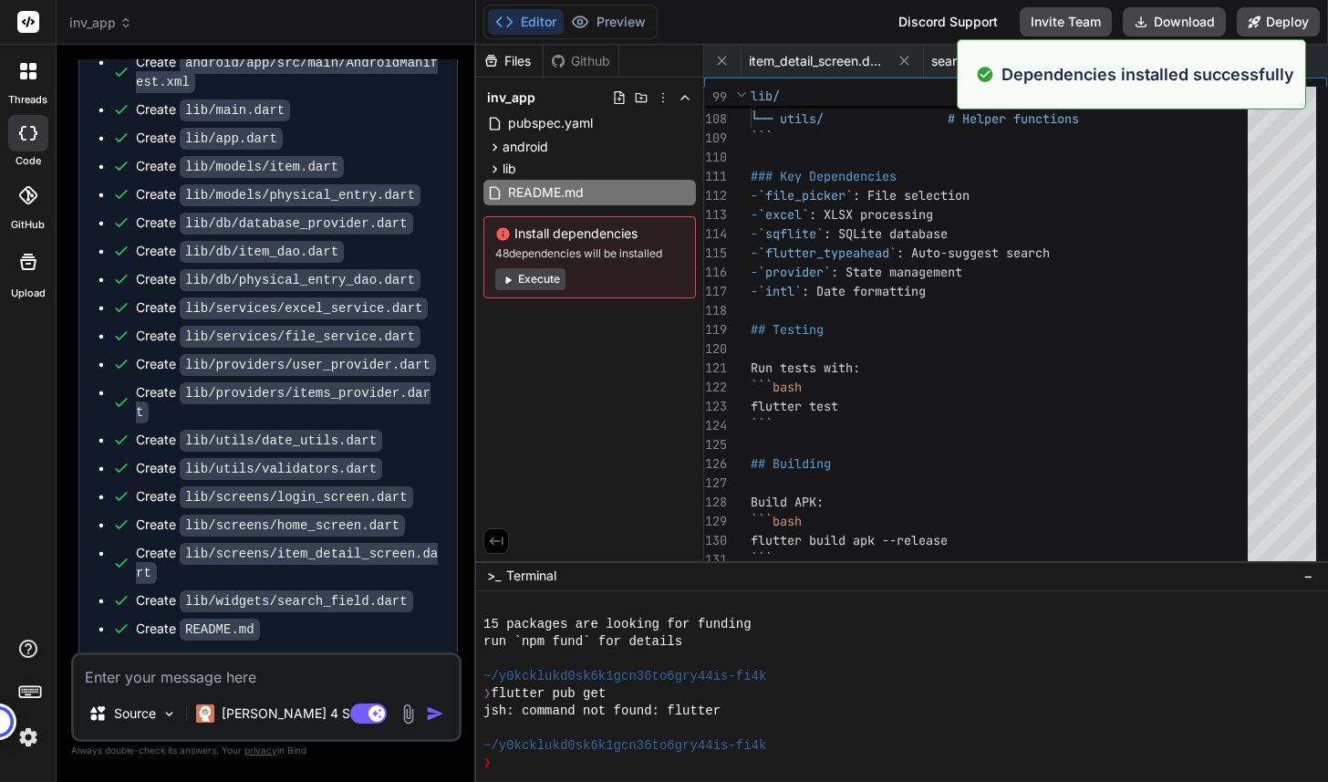
click at [546, 422] on div "Files Github inv_app pubspec.yaml android app src main AndroidManifest.xml lib …" at bounding box center [590, 303] width 228 height 516
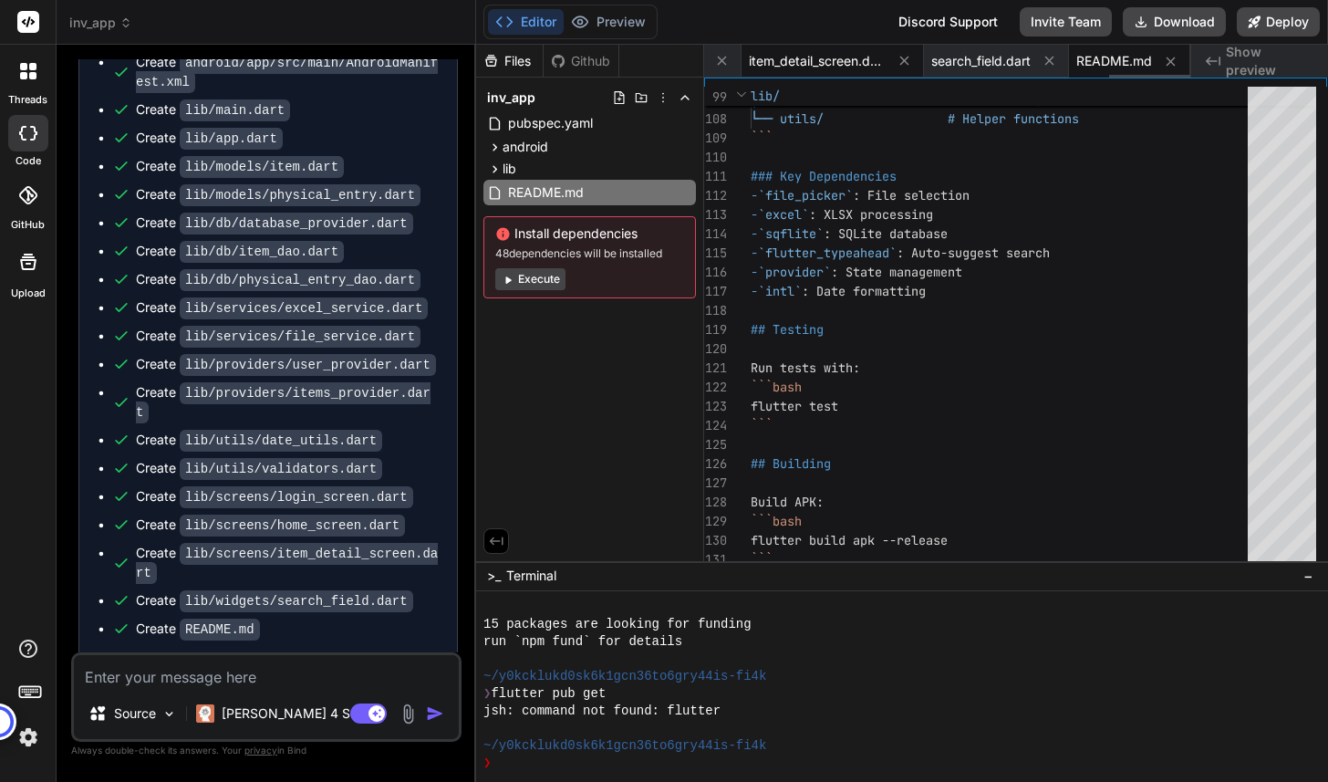
click at [833, 62] on span "item_detail_screen.dart" at bounding box center [817, 61] width 137 height 18
type textarea "} }"
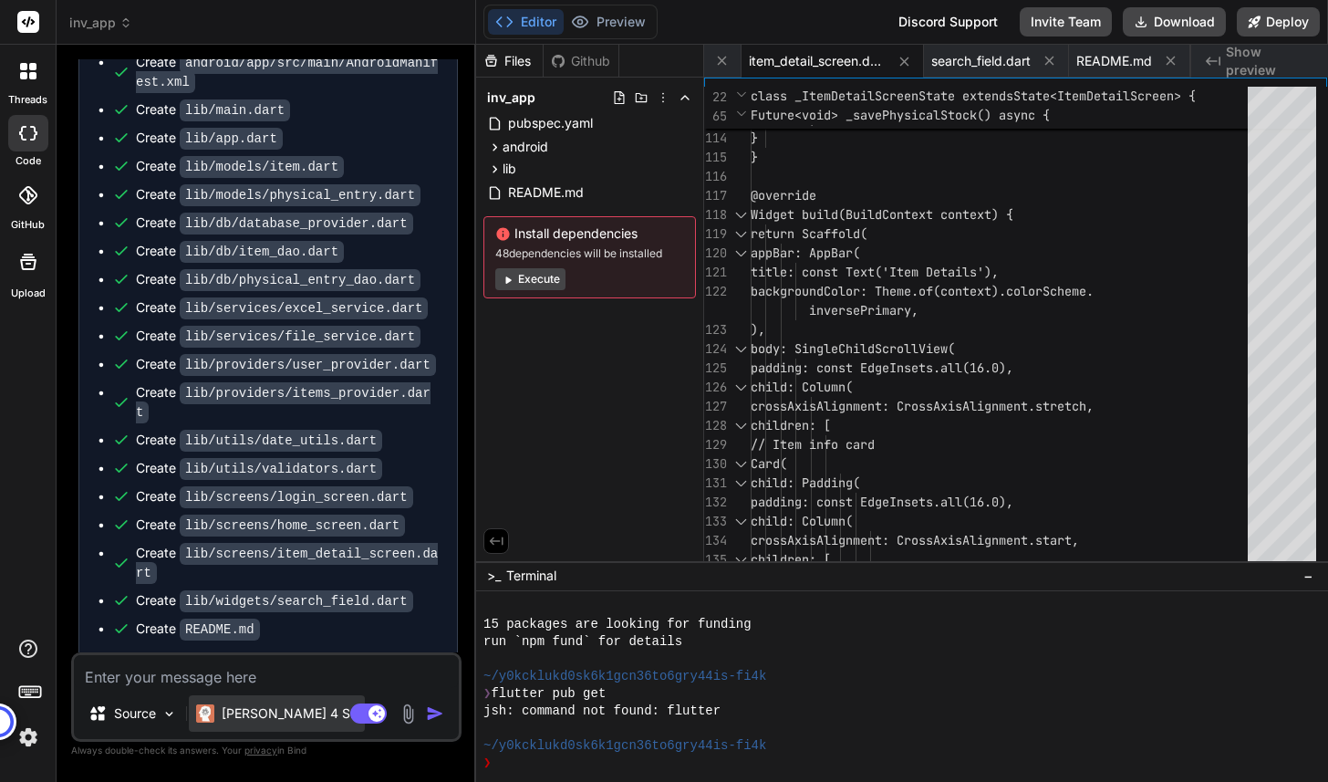
click at [296, 715] on p "Claude 4 S.." at bounding box center [290, 713] width 136 height 18
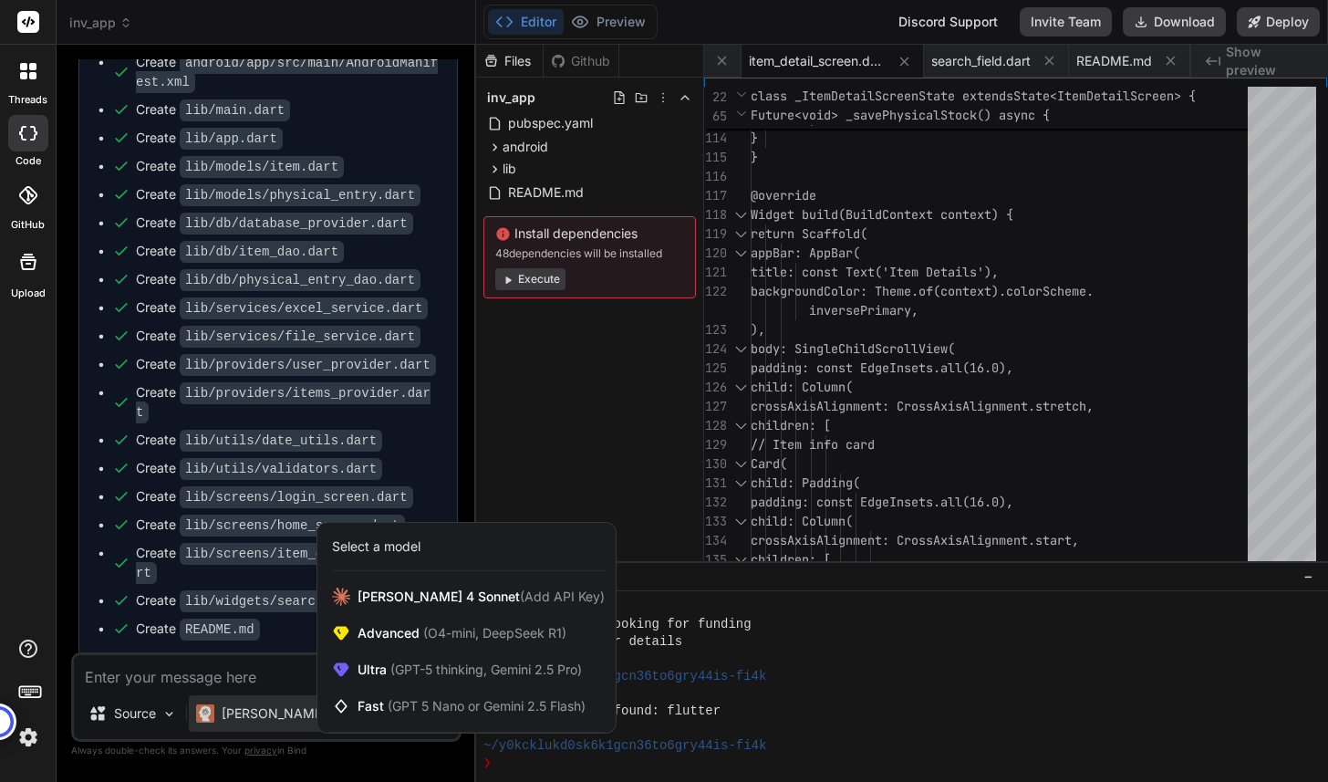
click at [256, 685] on div at bounding box center [664, 391] width 1328 height 782
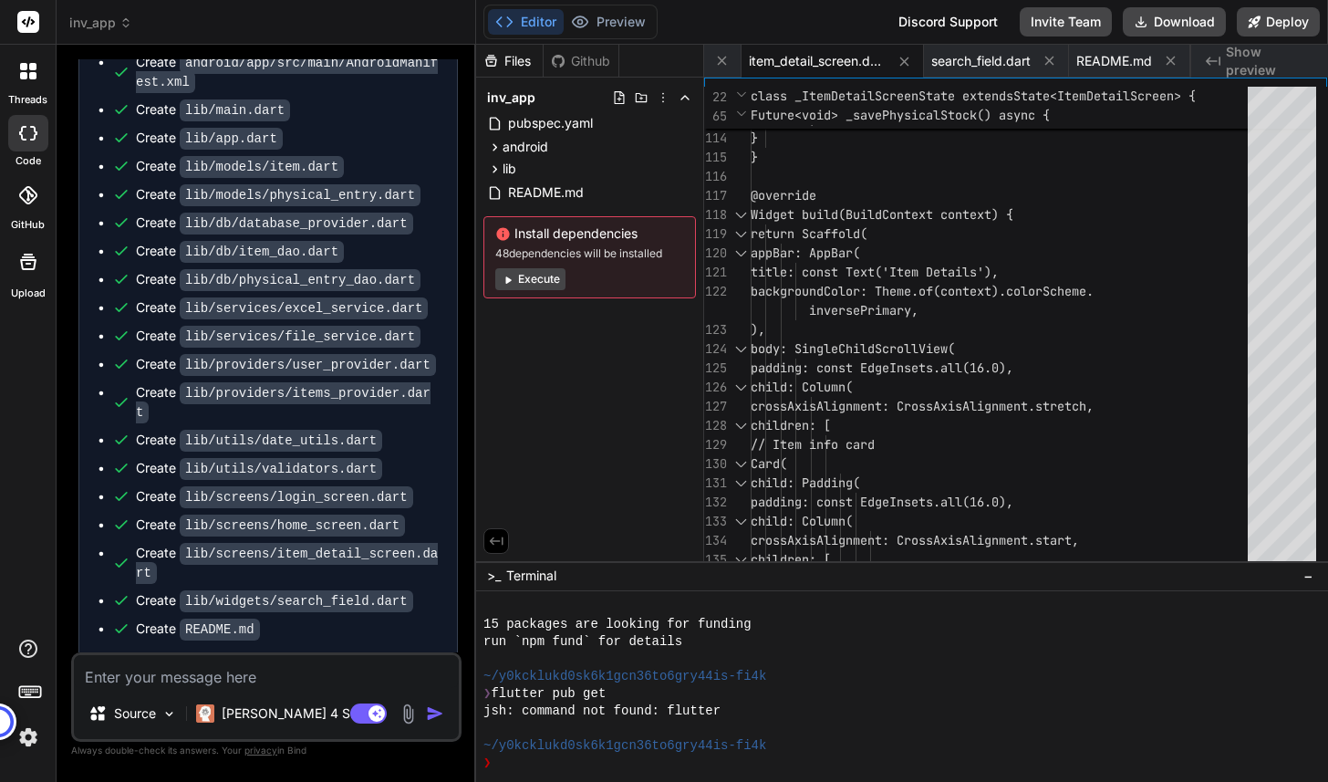
click at [258, 679] on textarea at bounding box center [266, 671] width 385 height 33
click at [1202, 26] on button "Download" at bounding box center [1174, 21] width 103 height 29
type textarea "x"
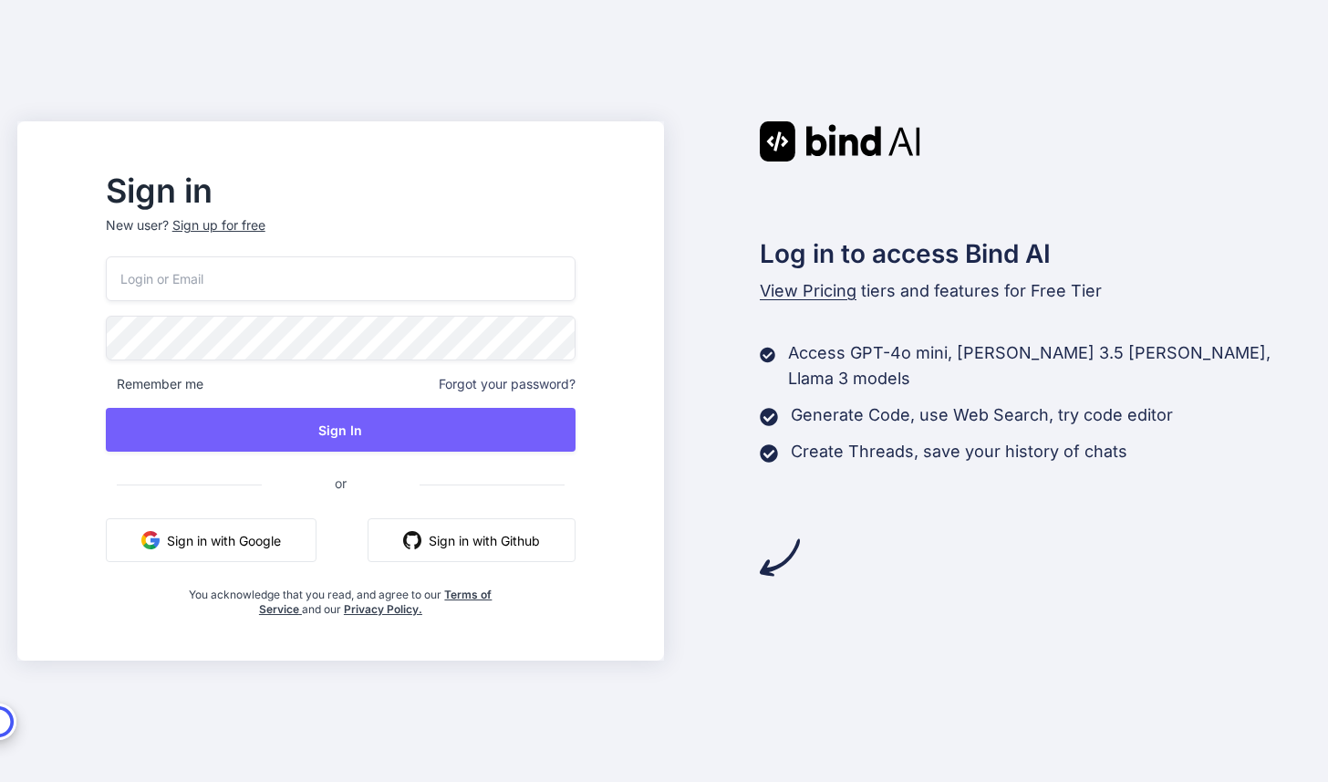
click at [317, 536] on button "Sign in with Google" at bounding box center [211, 540] width 211 height 44
click at [296, 537] on button "Sign in with Google" at bounding box center [211, 540] width 211 height 44
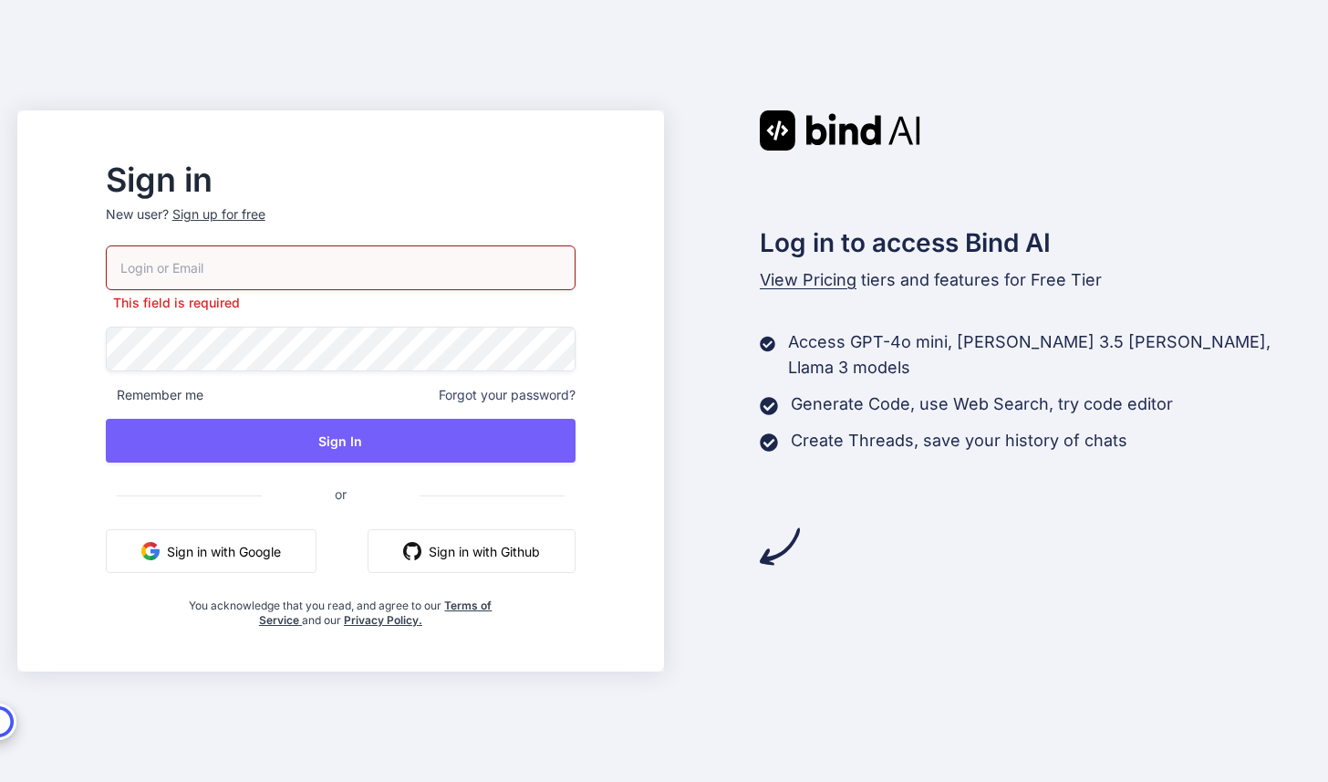
click at [300, 543] on button "Sign in with Google" at bounding box center [211, 551] width 211 height 44
